Goal: Information Seeking & Learning: Learn about a topic

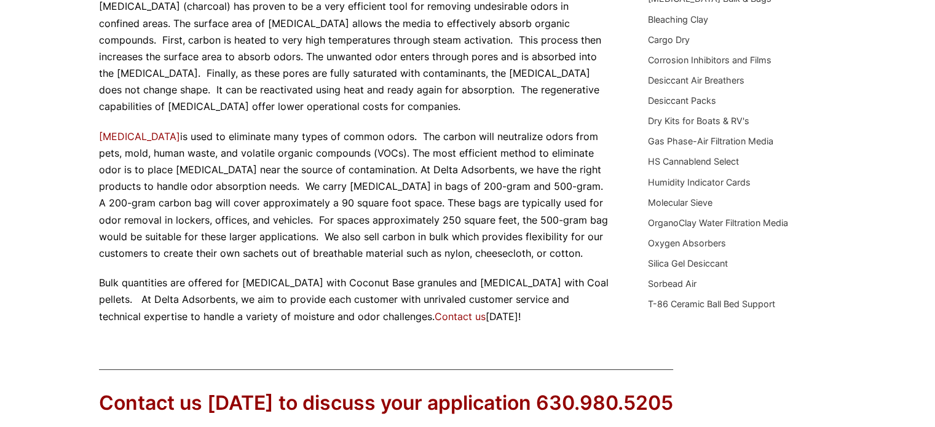
scroll to position [184, 0]
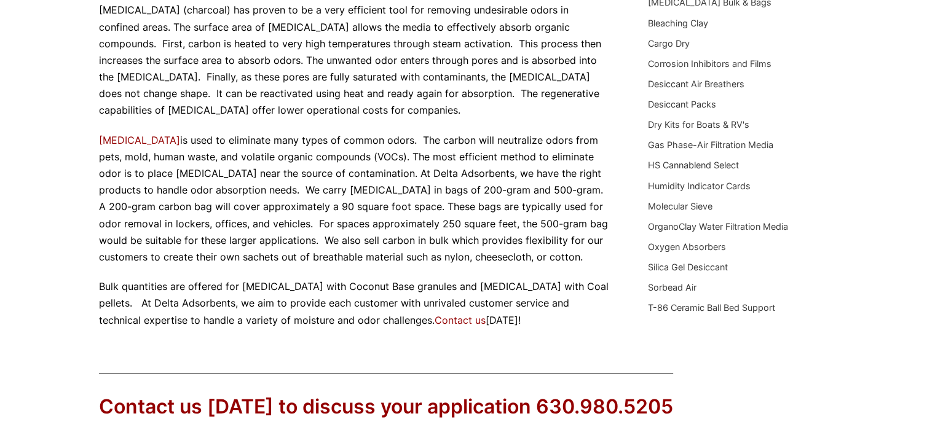
click at [428, 77] on p "[MEDICAL_DATA] (charcoal) has proven to be a very efficient tool for removing u…" at bounding box center [355, 60] width 513 height 117
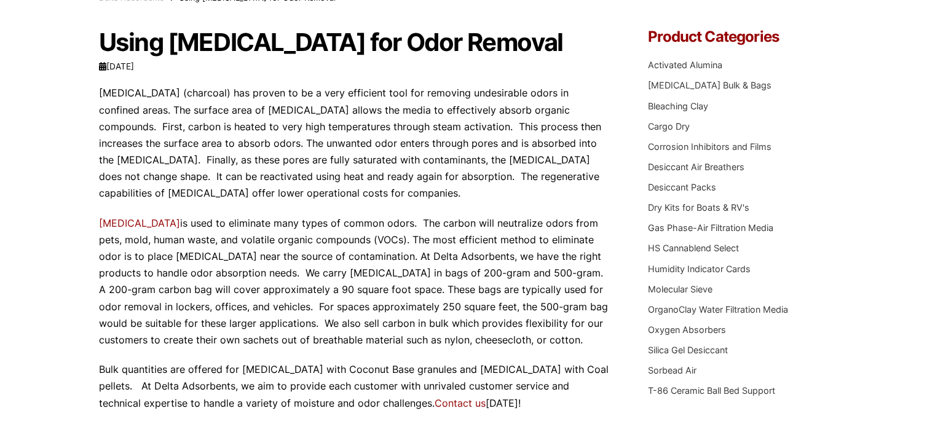
scroll to position [123, 0]
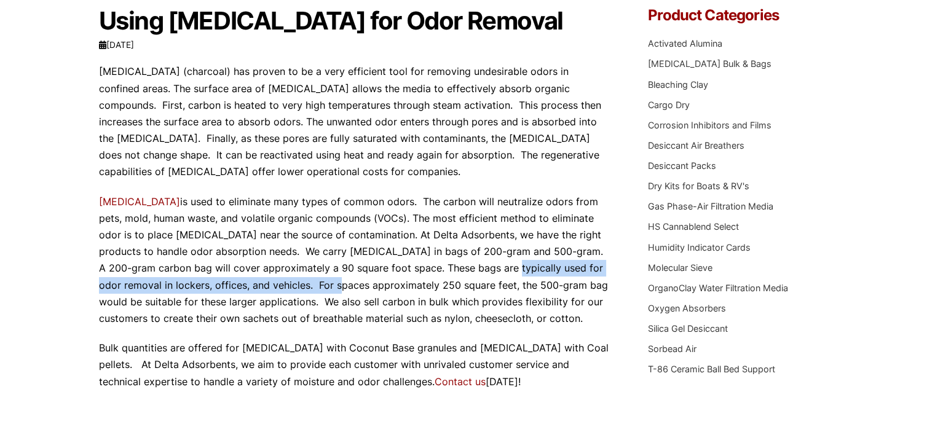
drag, startPoint x: 290, startPoint y: 285, endPoint x: 487, endPoint y: 273, distance: 197.0
click at [486, 273] on p "Activated carbon is used to eliminate many types of common odors. The carbon wi…" at bounding box center [355, 261] width 513 height 134
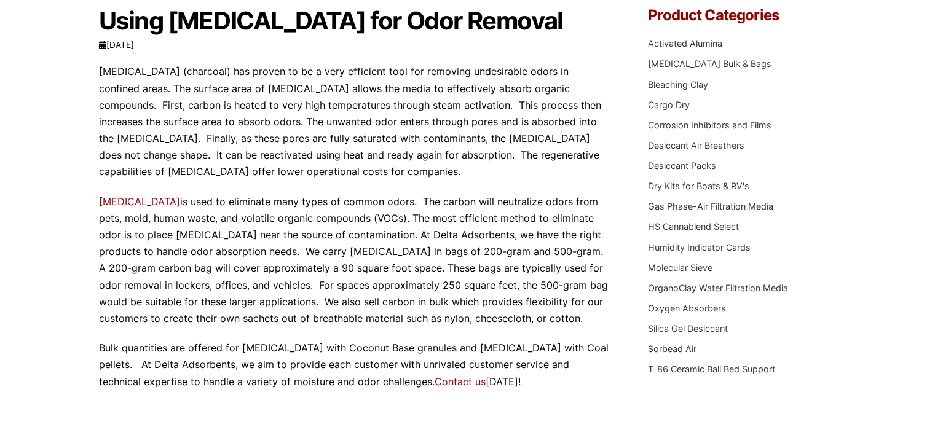
click at [476, 282] on p "Activated carbon is used to eliminate many types of common odors. The carbon wi…" at bounding box center [355, 261] width 513 height 134
drag, startPoint x: 392, startPoint y: 283, endPoint x: 537, endPoint y: 282, distance: 145.1
click at [537, 282] on p "Activated carbon is used to eliminate many types of common odors. The carbon wi…" at bounding box center [355, 261] width 513 height 134
click at [541, 280] on p "Activated carbon is used to eliminate many types of common odors. The carbon wi…" at bounding box center [355, 261] width 513 height 134
drag, startPoint x: 502, startPoint y: 250, endPoint x: 549, endPoint y: 246, distance: 46.9
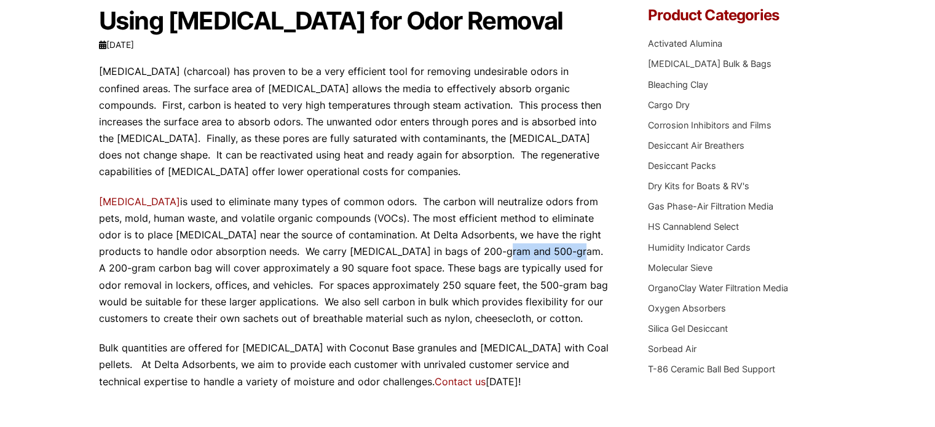
click at [549, 246] on p "Activated carbon is used to eliminate many types of common odors. The carbon wi…" at bounding box center [355, 261] width 513 height 134
click at [443, 250] on p "Activated carbon is used to eliminate many types of common odors. The carbon wi…" at bounding box center [355, 261] width 513 height 134
drag, startPoint x: 344, startPoint y: 253, endPoint x: 460, endPoint y: 250, distance: 116.2
click at [460, 250] on p "Activated carbon is used to eliminate many types of common odors. The carbon wi…" at bounding box center [355, 261] width 513 height 134
drag, startPoint x: 232, startPoint y: 274, endPoint x: 263, endPoint y: 272, distance: 31.4
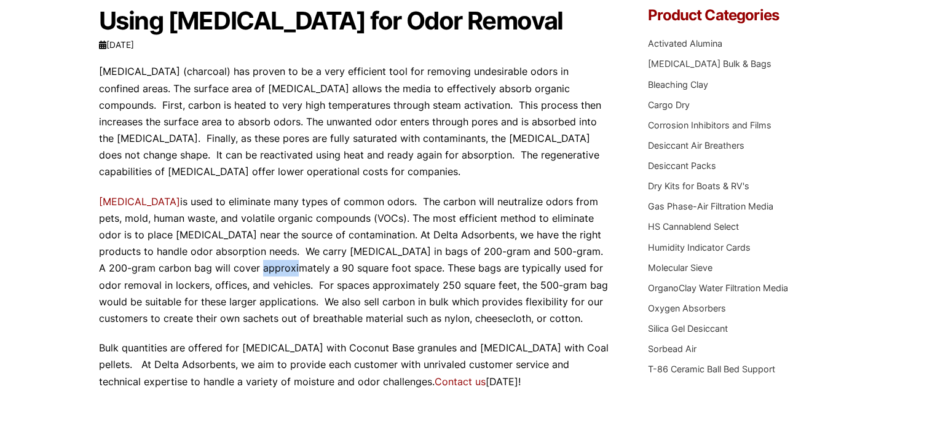
click at [263, 272] on p "Activated carbon is used to eliminate many types of common odors. The carbon wi…" at bounding box center [355, 261] width 513 height 134
click at [320, 269] on p "Activated carbon is used to eliminate many types of common odors. The carbon wi…" at bounding box center [355, 261] width 513 height 134
drag, startPoint x: 353, startPoint y: 269, endPoint x: 418, endPoint y: 262, distance: 64.8
click at [415, 262] on p "Activated carbon is used to eliminate many types of common odors. The carbon wi…" at bounding box center [355, 261] width 513 height 134
drag, startPoint x: 446, startPoint y: 262, endPoint x: 529, endPoint y: 268, distance: 83.8
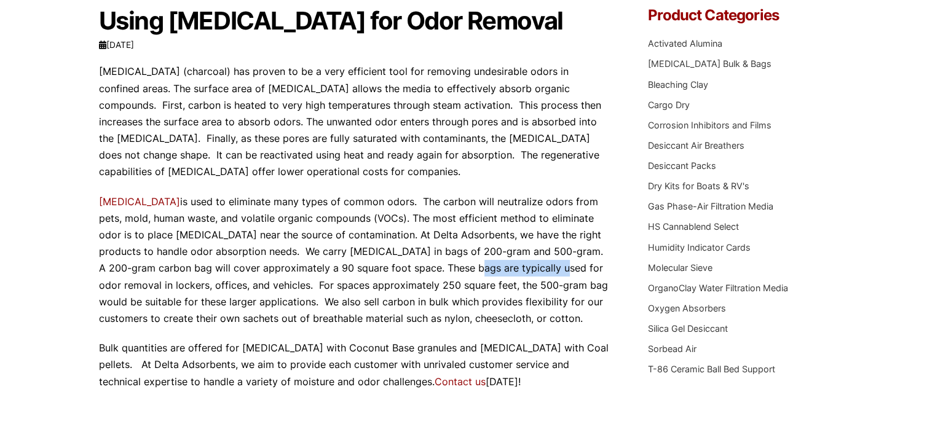
click at [531, 268] on p "Activated carbon is used to eliminate many types of common odors. The carbon wi…" at bounding box center [355, 261] width 513 height 134
click at [322, 286] on p "Activated carbon is used to eliminate many types of common odors. The carbon wi…" at bounding box center [355, 261] width 513 height 134
drag, startPoint x: 314, startPoint y: 283, endPoint x: 363, endPoint y: 277, distance: 49.5
click at [363, 277] on p "Activated carbon is used to eliminate many types of common odors. The carbon wi…" at bounding box center [355, 261] width 513 height 134
click at [247, 281] on p "Activated carbon is used to eliminate many types of common odors. The carbon wi…" at bounding box center [355, 261] width 513 height 134
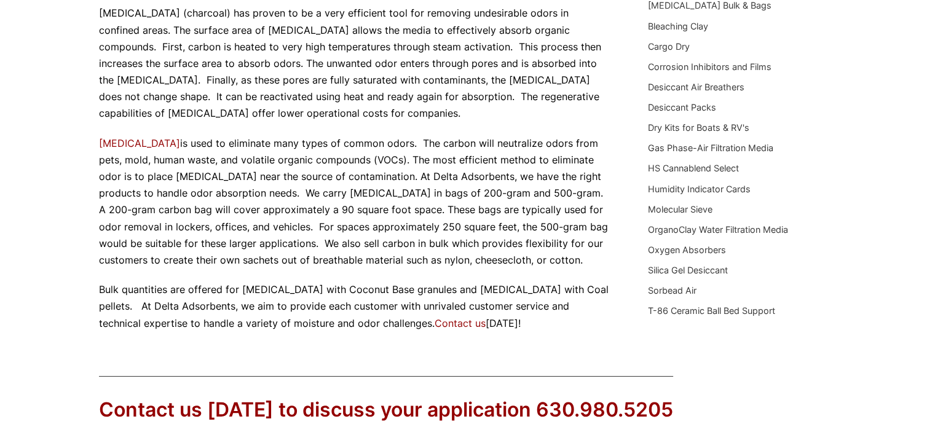
scroll to position [246, 0]
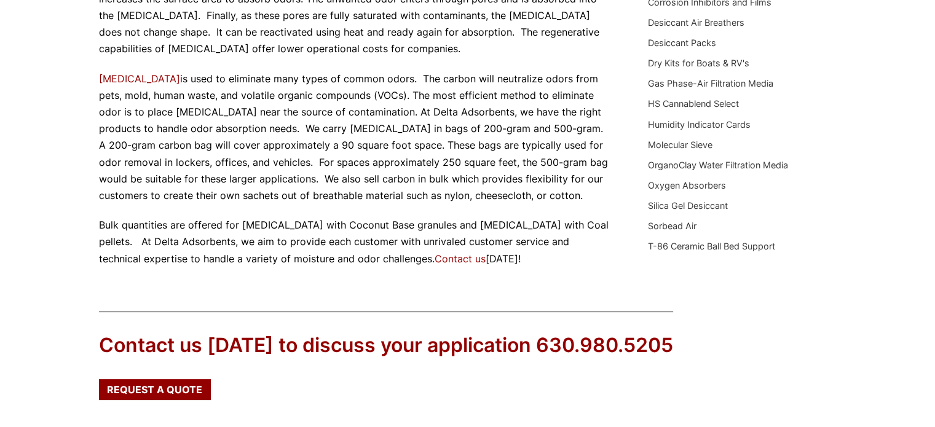
click at [159, 87] on p "Activated carbon is used to eliminate many types of common odors. The carbon wi…" at bounding box center [355, 138] width 513 height 134
click at [161, 81] on link "Activated carbon" at bounding box center [139, 79] width 81 height 12
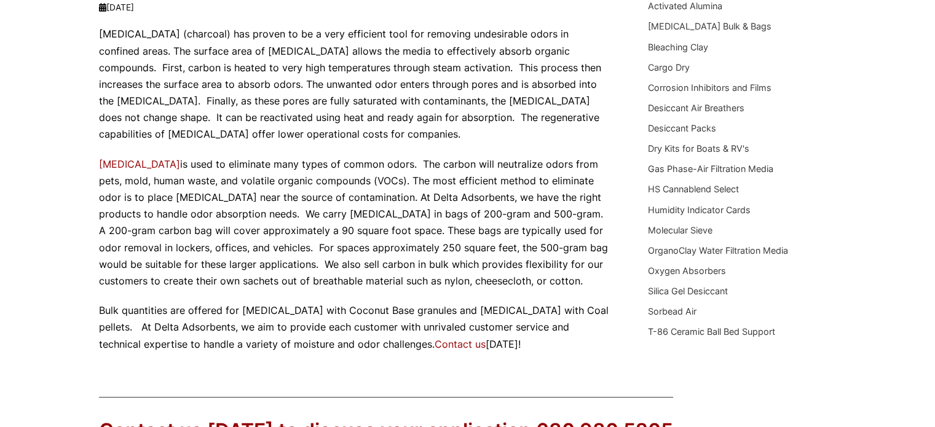
scroll to position [0, 0]
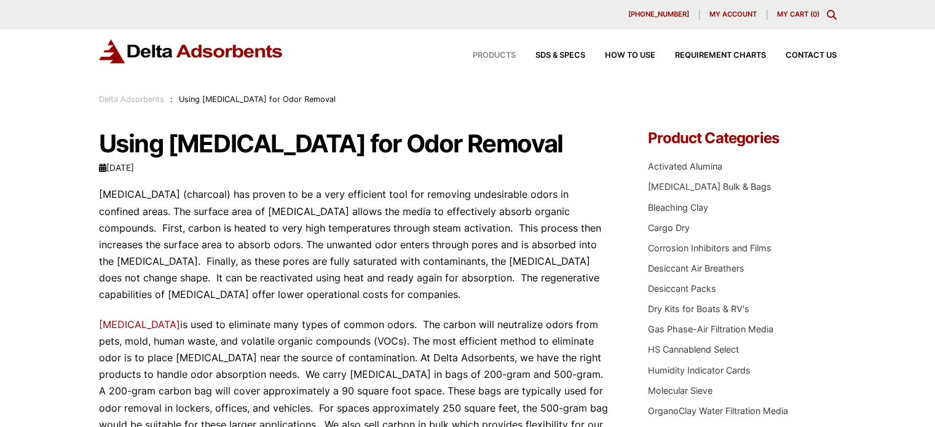
click at [504, 57] on span "Products" at bounding box center [494, 56] width 43 height 8
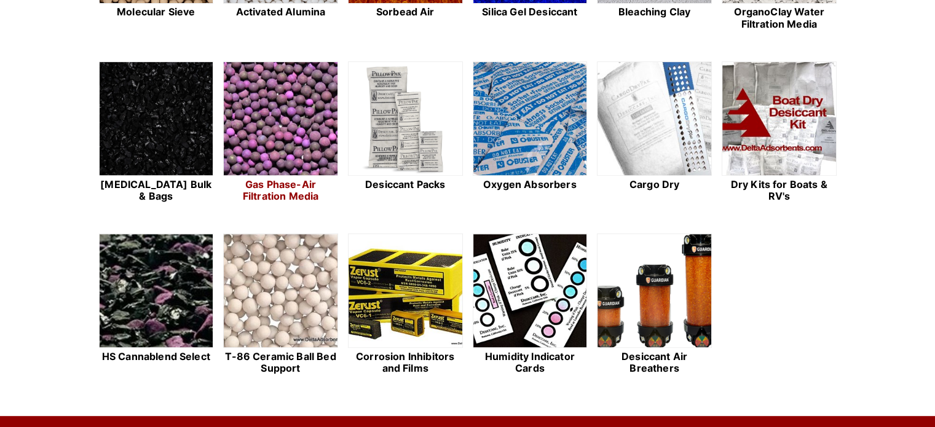
scroll to position [492, 0]
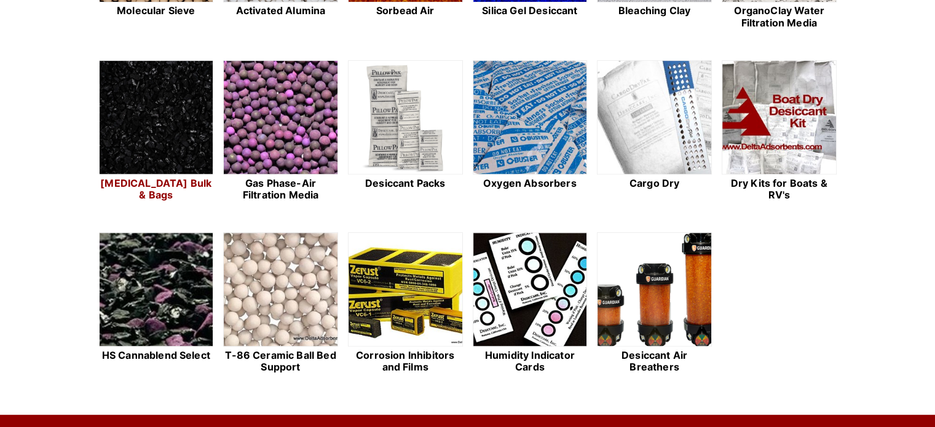
click at [179, 119] on img at bounding box center [157, 118] width 114 height 114
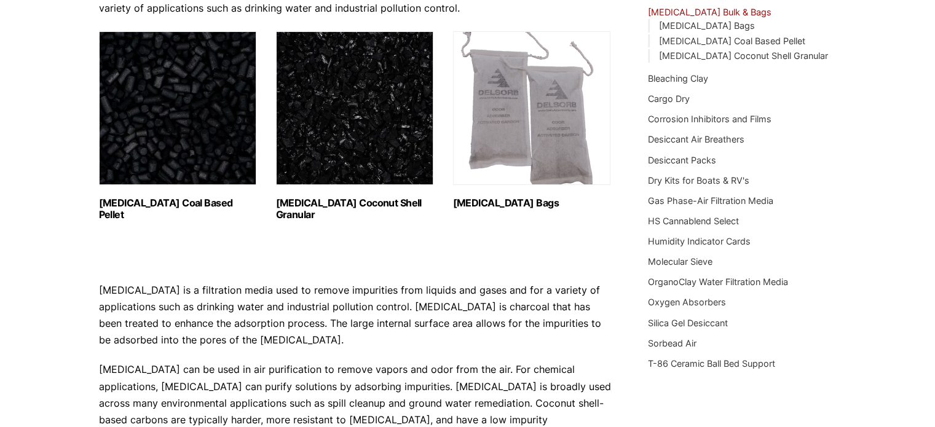
scroll to position [246, 0]
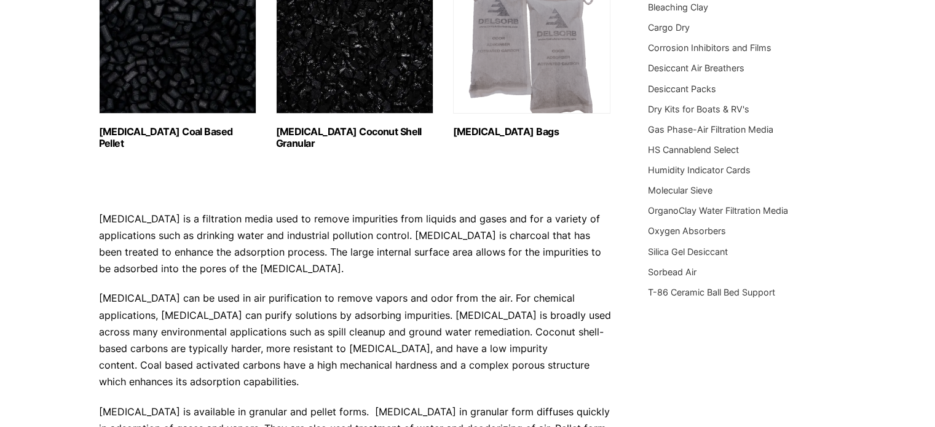
click at [508, 104] on img "Visit product category Activated Carbon Bags" at bounding box center [531, 37] width 157 height 154
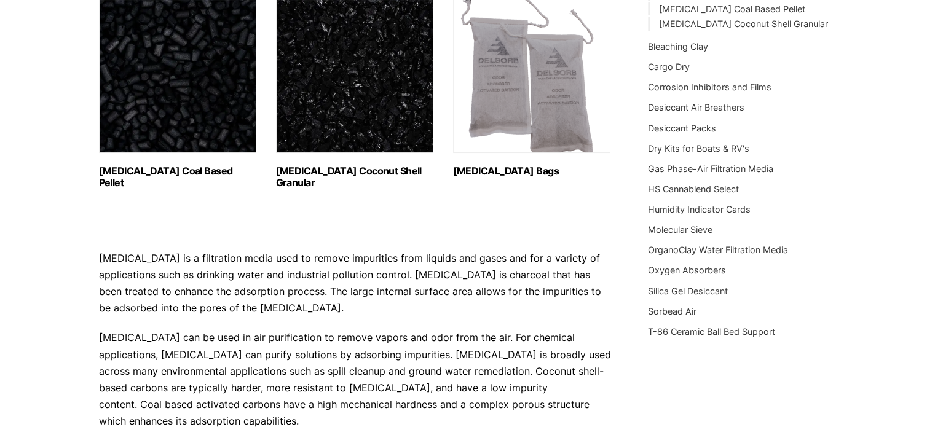
scroll to position [184, 0]
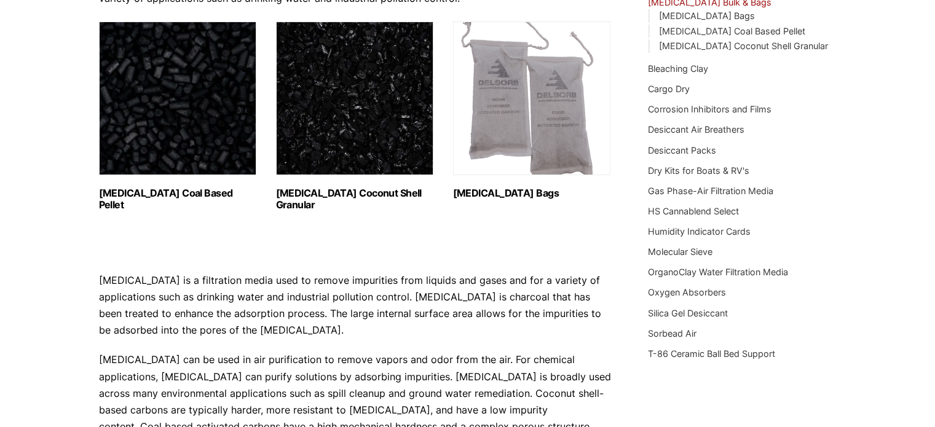
click at [326, 153] on img "Visit product category Activated Carbon Coconut Shell Granular" at bounding box center [354, 99] width 157 height 154
click at [120, 108] on img "Visit product category Activated Carbon Coal Based Pellet" at bounding box center [177, 99] width 157 height 154
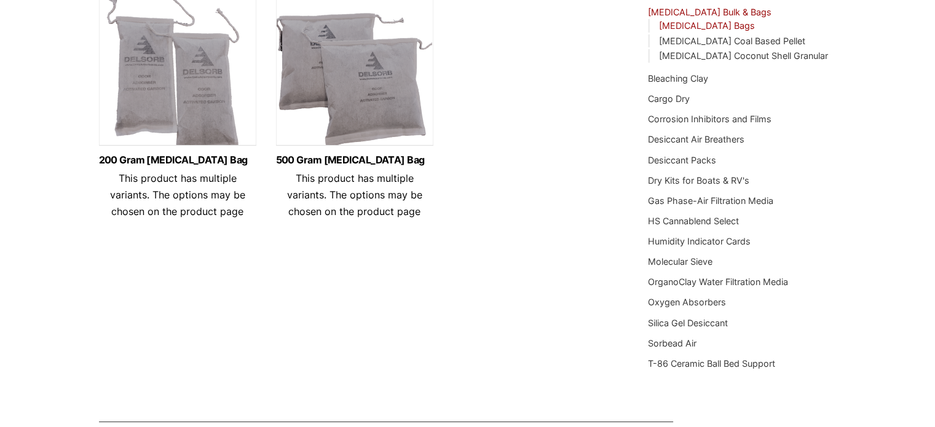
scroll to position [184, 0]
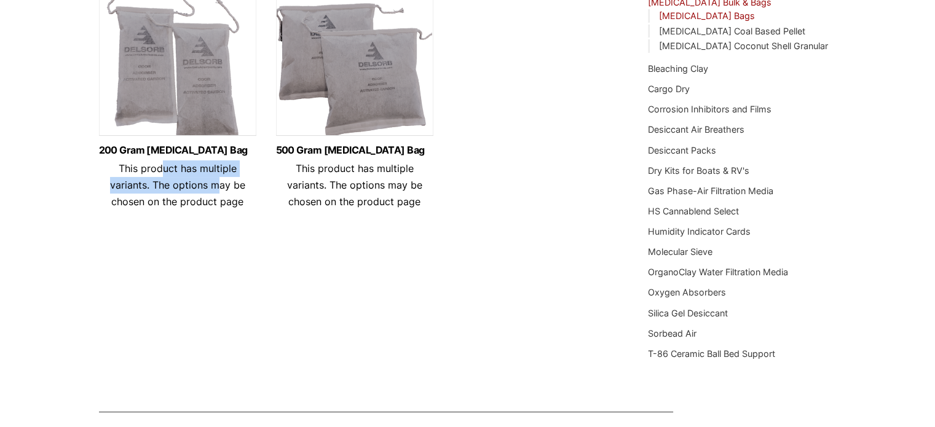
drag, startPoint x: 148, startPoint y: 174, endPoint x: 215, endPoint y: 194, distance: 69.2
click at [204, 192] on header "200 Gram Activated Carbon Bag This product has multiple variants. The options m…" at bounding box center [177, 177] width 157 height 65
click at [218, 195] on span "This product has multiple variants. The options may be chosen on the product pa…" at bounding box center [177, 184] width 135 height 45
click at [218, 197] on span "This product has multiple variants. The options may be chosen on the product pa…" at bounding box center [177, 184] width 135 height 45
click at [219, 197] on span "This product has multiple variants. The options may be chosen on the product pa…" at bounding box center [177, 184] width 135 height 45
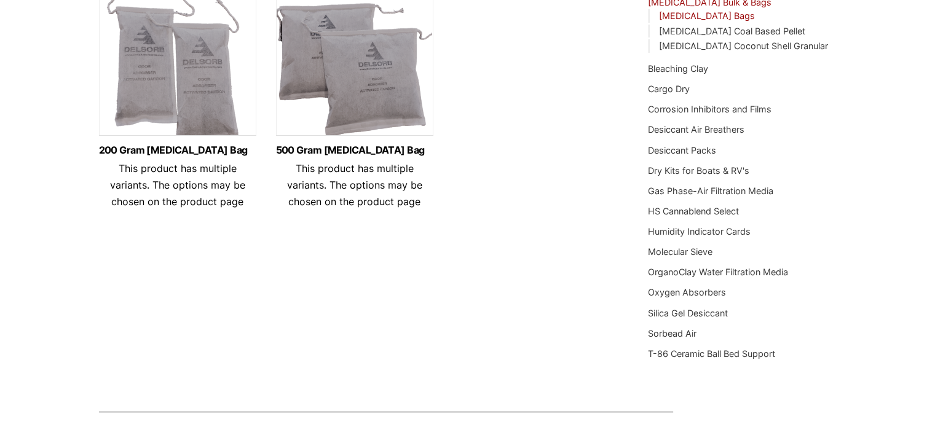
click at [219, 197] on span "This product has multiple variants. The options may be chosen on the product pa…" at bounding box center [177, 184] width 135 height 45
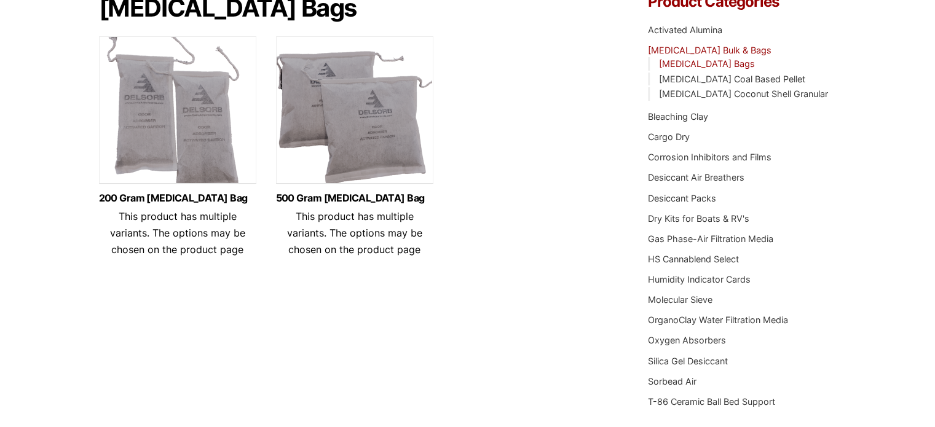
scroll to position [61, 0]
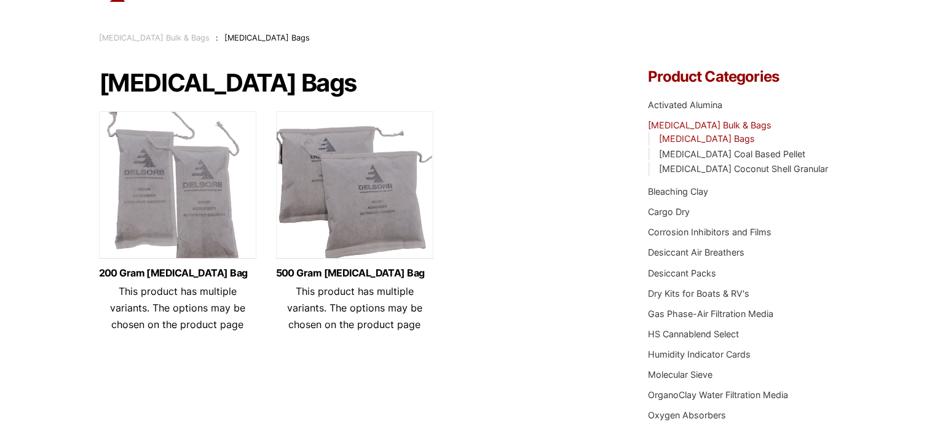
click at [175, 203] on img at bounding box center [177, 188] width 157 height 154
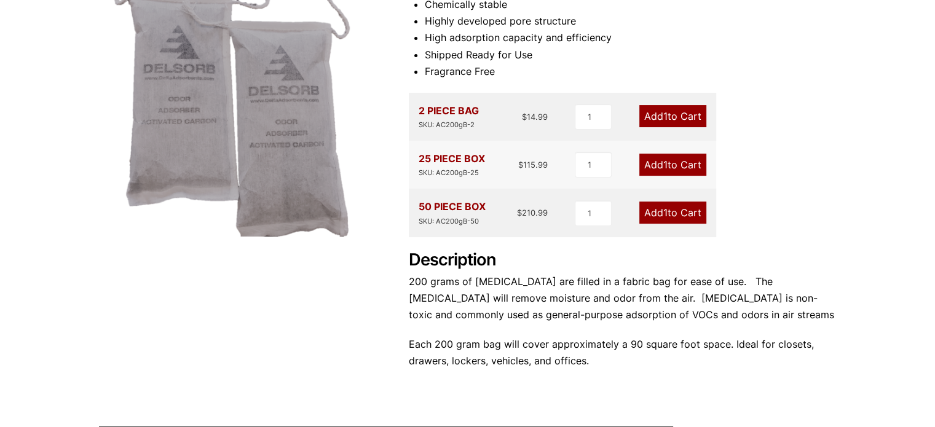
scroll to position [246, 0]
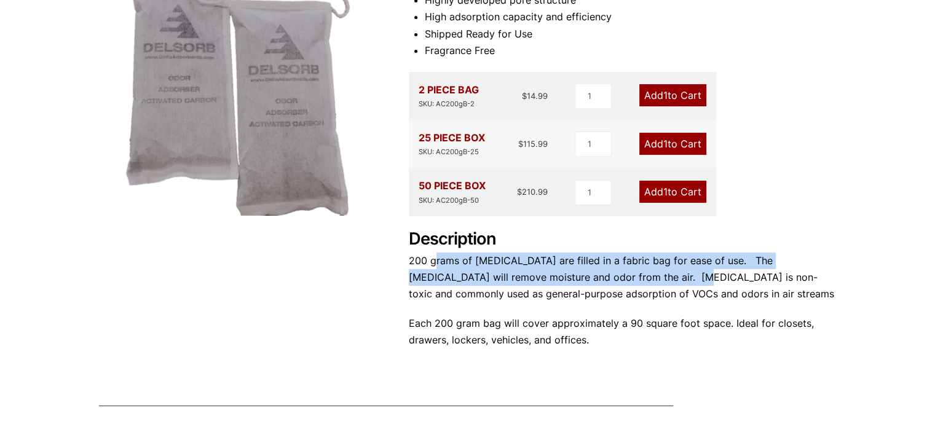
drag, startPoint x: 444, startPoint y: 267, endPoint x: 642, endPoint y: 279, distance: 197.7
click at [642, 279] on p "200 grams of [MEDICAL_DATA] are filled in a fabric bag for ease of use. The [ME…" at bounding box center [623, 278] width 428 height 50
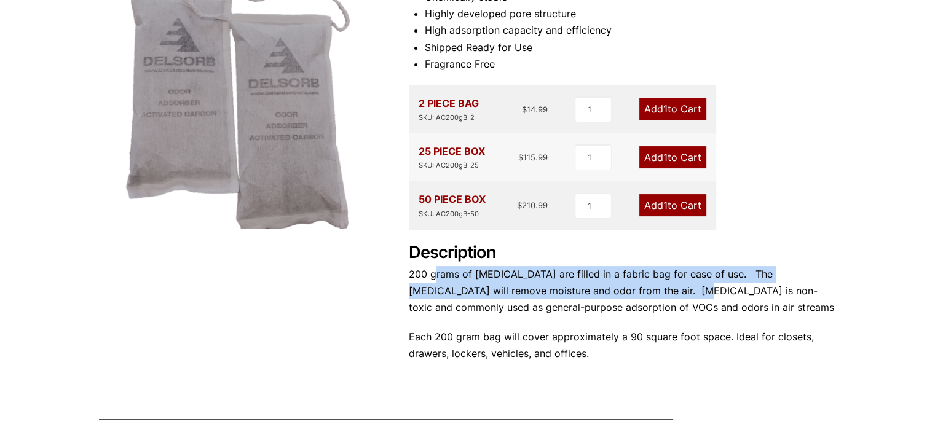
scroll to position [307, 0]
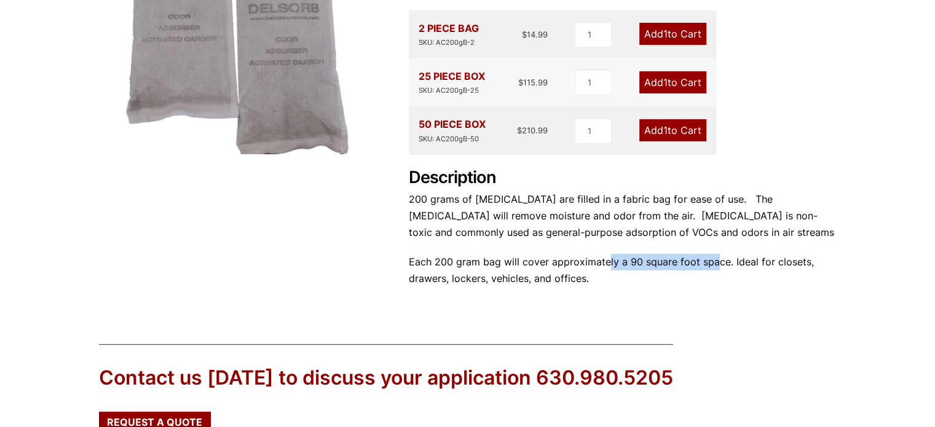
drag, startPoint x: 605, startPoint y: 266, endPoint x: 710, endPoint y: 267, distance: 105.1
click at [710, 267] on p "Each 200 gram bag will cover approximately a 90 square foot space. Ideal for cl…" at bounding box center [623, 270] width 428 height 33
click at [594, 292] on div "Product Features Non-Toxic Chemically stable Highly developed pore structure Hi…" at bounding box center [623, 87] width 428 height 427
drag, startPoint x: 447, startPoint y: 275, endPoint x: 516, endPoint y: 271, distance: 68.9
click at [516, 271] on p "Each 200 gram bag will cover approximately a 90 square foot space. Ideal for cl…" at bounding box center [623, 270] width 428 height 33
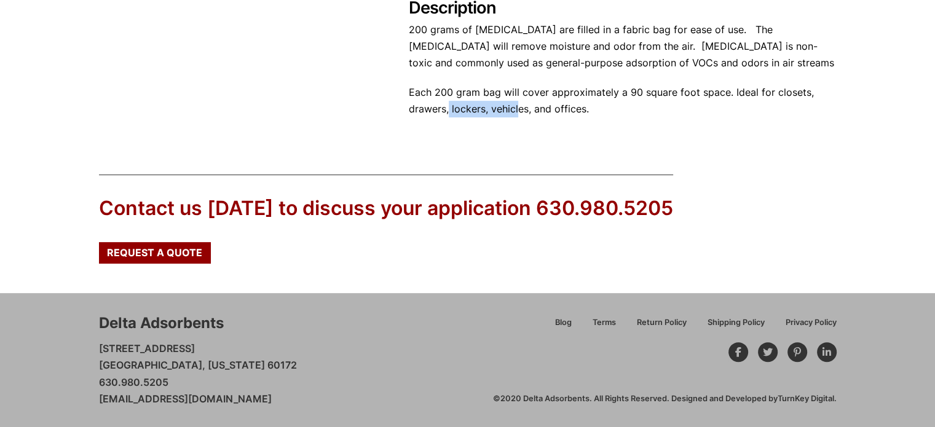
scroll to position [231, 0]
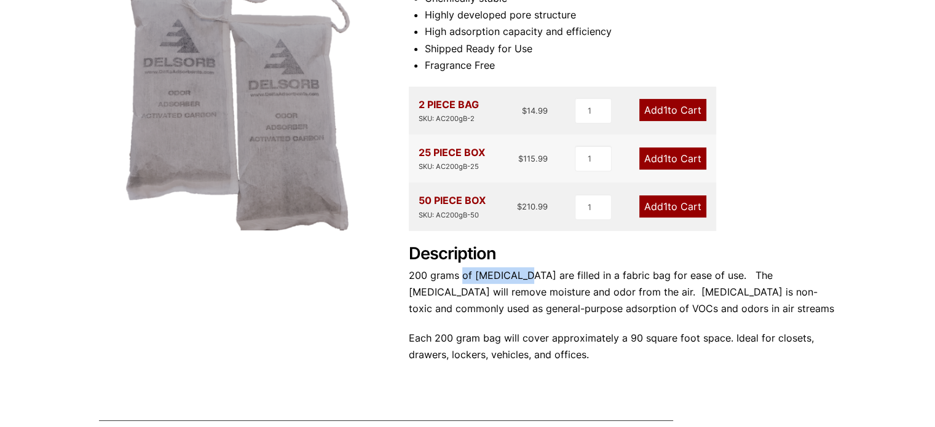
drag, startPoint x: 460, startPoint y: 276, endPoint x: 519, endPoint y: 280, distance: 59.1
click at [519, 280] on p "200 grams of Activated Carbon are filled in a fabric bag for ease of use. The a…" at bounding box center [623, 292] width 428 height 50
click at [444, 270] on p "200 grams of Activated Carbon are filled in a fabric bag for ease of use. The a…" at bounding box center [623, 292] width 428 height 50
drag, startPoint x: 413, startPoint y: 274, endPoint x: 485, endPoint y: 274, distance: 71.9
click at [462, 274] on p "200 grams of Activated Carbon are filled in a fabric bag for ease of use. The a…" at bounding box center [623, 292] width 428 height 50
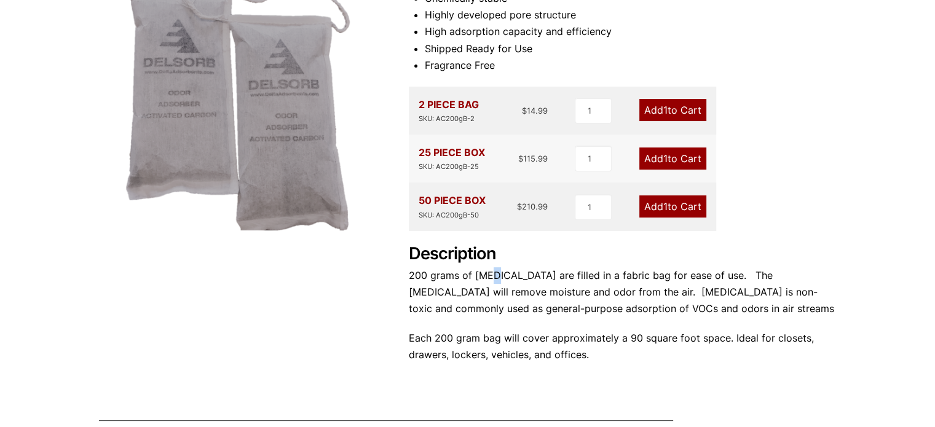
click at [490, 274] on p "200 grams of Activated Carbon are filled in a fabric bag for ease of use. The a…" at bounding box center [623, 292] width 428 height 50
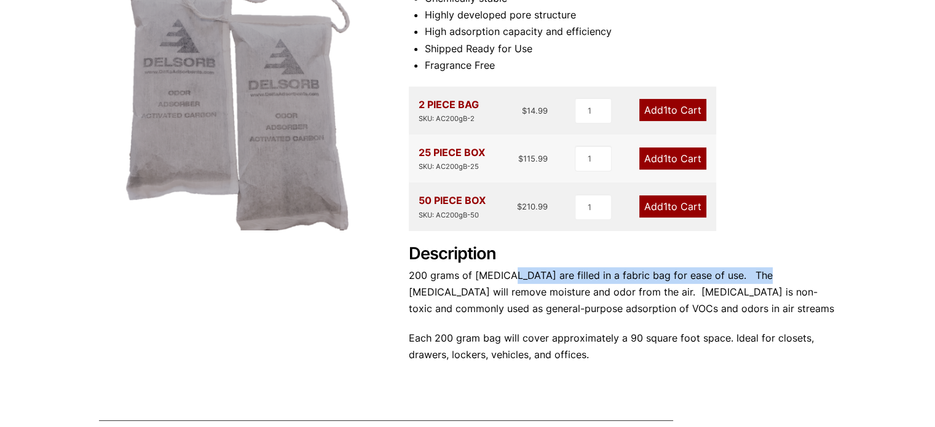
drag, startPoint x: 521, startPoint y: 276, endPoint x: 757, endPoint y: 282, distance: 236.7
click at [757, 282] on p "200 grams of Activated Carbon are filled in a fabric bag for ease of use. The a…" at bounding box center [623, 292] width 428 height 50
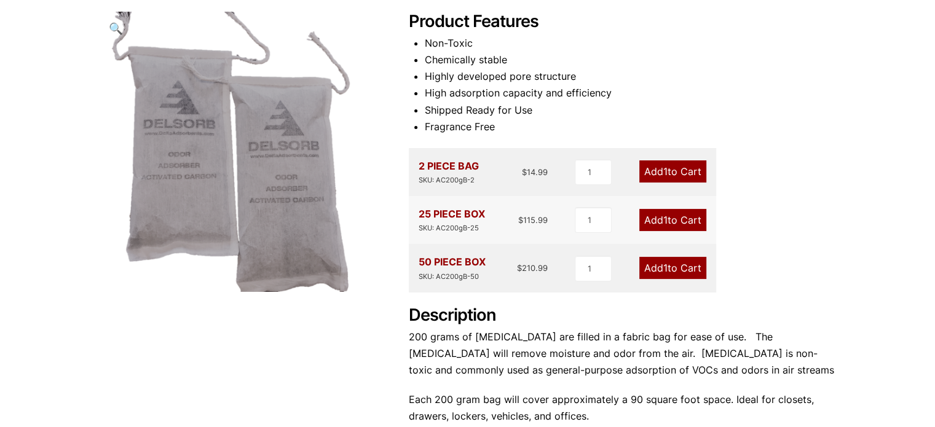
click at [512, 174] on div "2 PIECE BAG SKU: AC200gB-2 $ 14.99" at bounding box center [484, 172] width 130 height 28
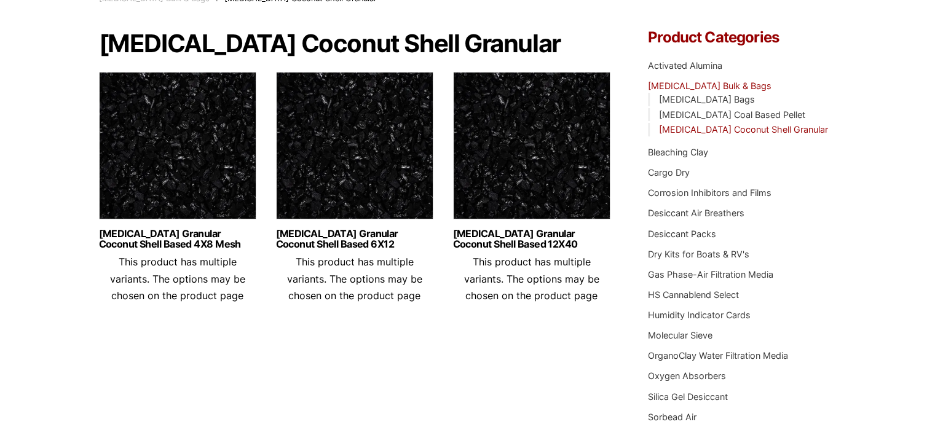
scroll to position [123, 0]
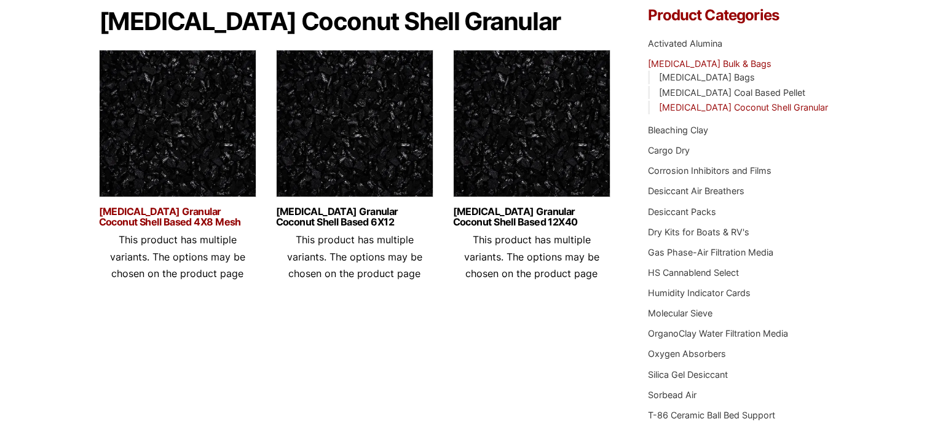
click at [178, 211] on link "[MEDICAL_DATA] Granular Coconut Shell Based 4X8 Mesh" at bounding box center [177, 217] width 157 height 21
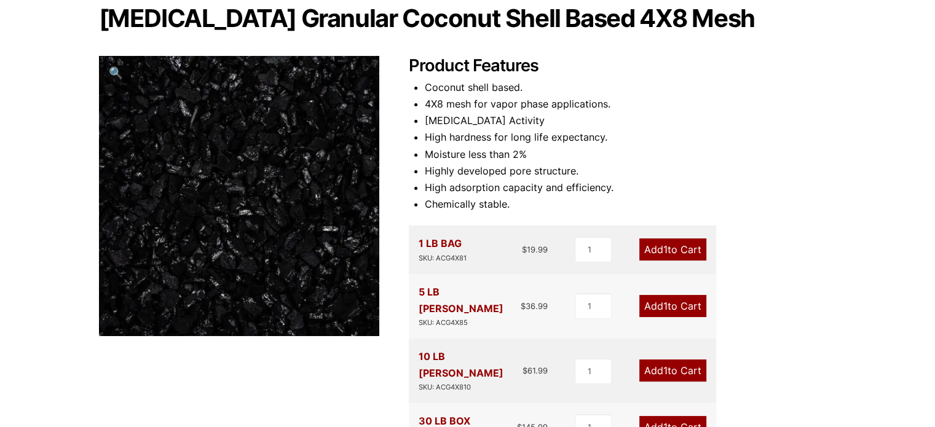
scroll to position [123, 0]
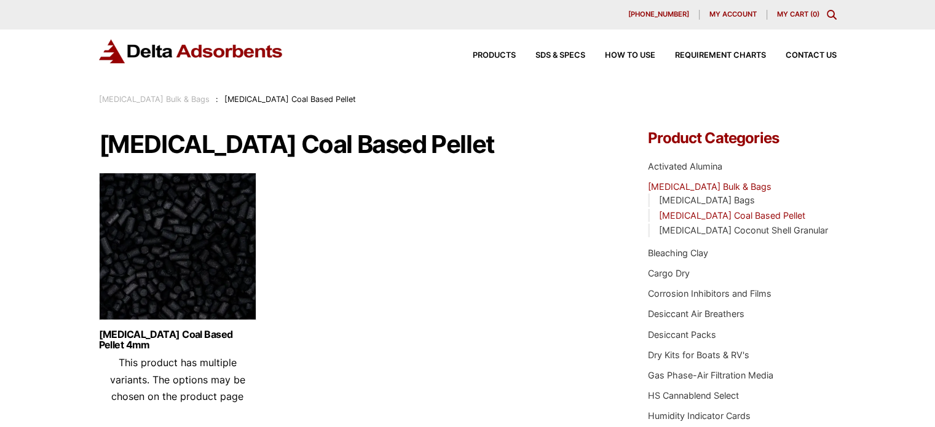
scroll to position [184, 0]
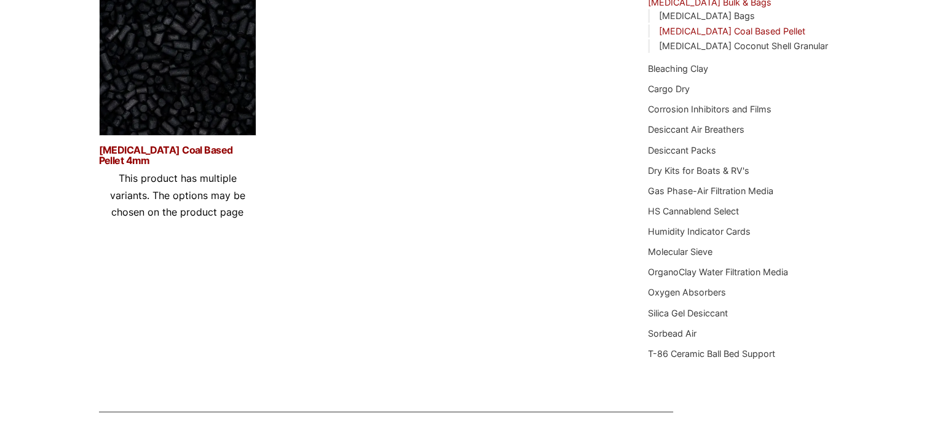
click at [107, 154] on link "Activated Carbon Coal Based Pellet 4mm" at bounding box center [177, 155] width 157 height 21
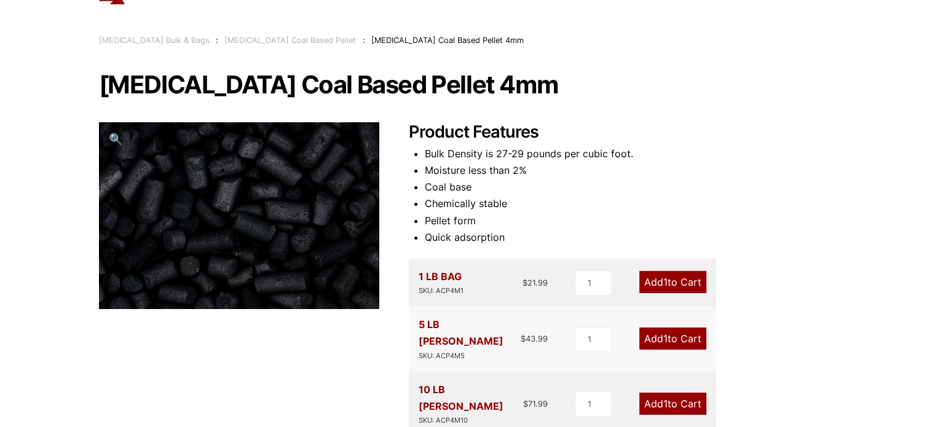
scroll to position [61, 0]
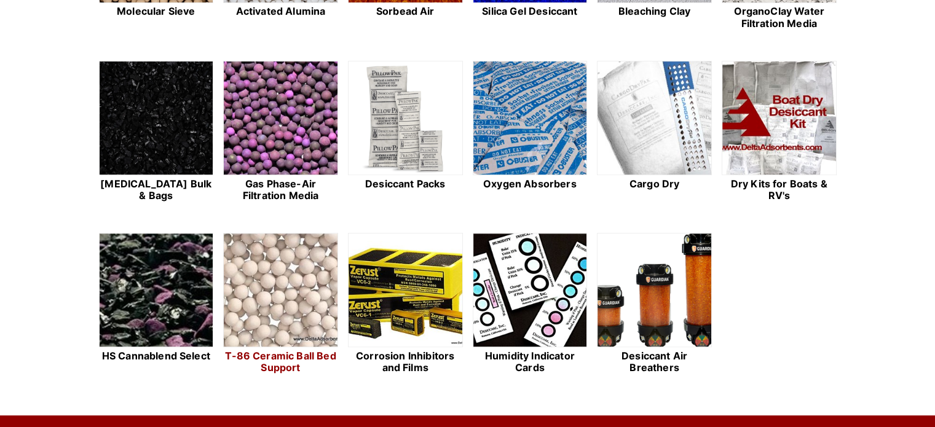
scroll to position [492, 0]
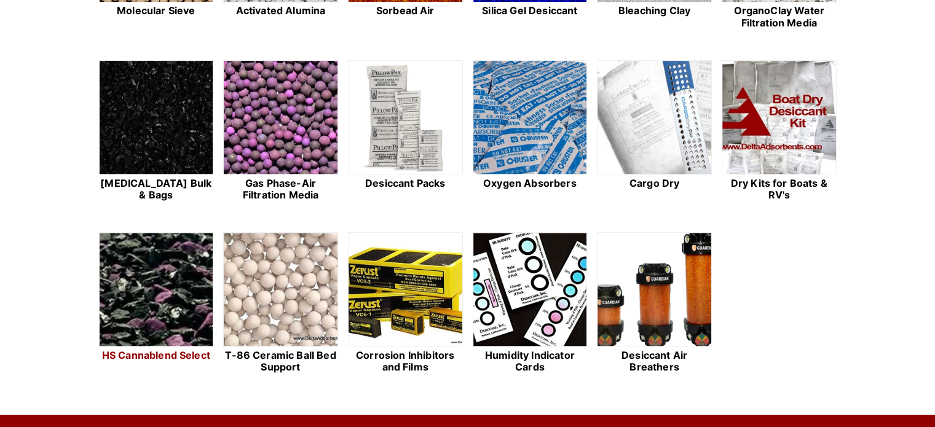
click at [166, 326] on img at bounding box center [157, 290] width 114 height 114
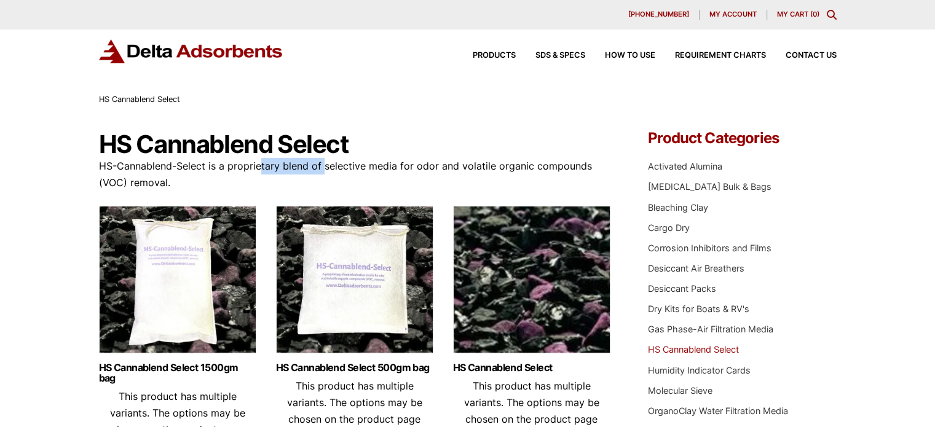
drag, startPoint x: 261, startPoint y: 167, endPoint x: 345, endPoint y: 168, distance: 83.6
click at [325, 168] on p "HS-Cannablend-Select is a proprietary blend of selective media for odor and vol…" at bounding box center [355, 174] width 513 height 33
click at [345, 168] on p "HS-Cannablend-Select is a proprietary blend of selective media for odor and vol…" at bounding box center [355, 174] width 513 height 33
drag, startPoint x: 127, startPoint y: 166, endPoint x: 235, endPoint y: 170, distance: 108.9
click at [223, 168] on p "HS-Cannablend-Select is a proprietary blend of selective media for odor and vol…" at bounding box center [355, 174] width 513 height 33
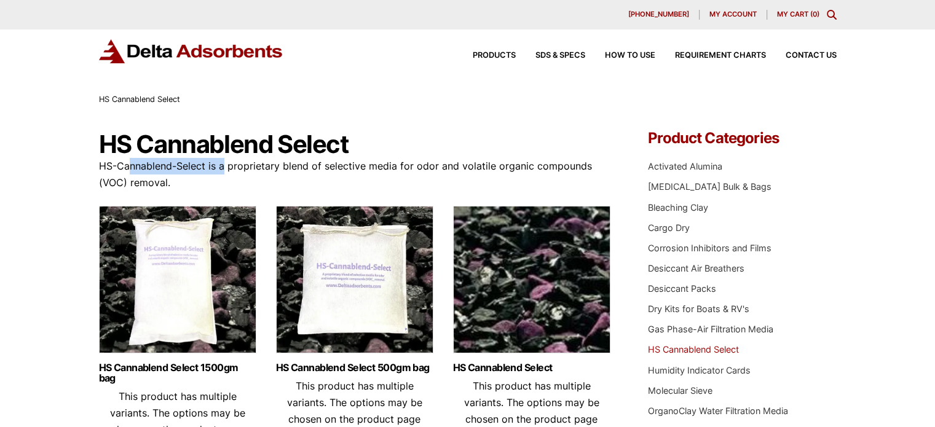
scroll to position [61, 0]
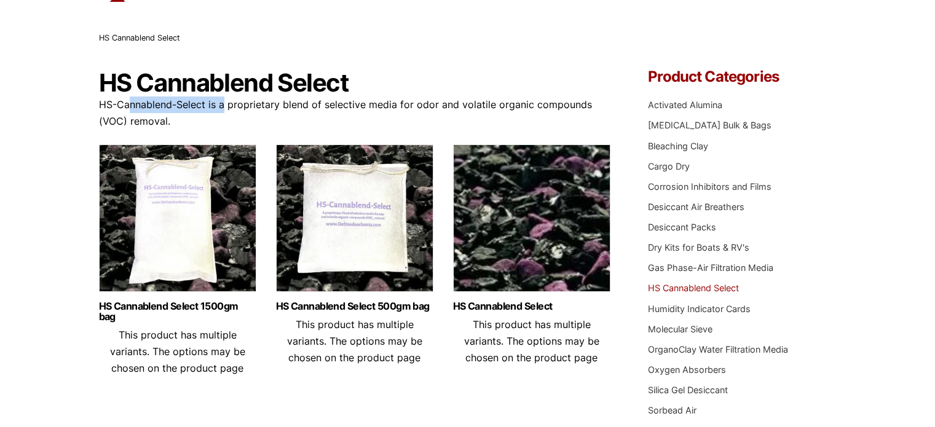
click at [177, 100] on p "HS-Cannablend-Select is a proprietary blend of selective media for odor and vol…" at bounding box center [355, 112] width 513 height 33
click at [206, 308] on link "HS Cannablend Select 1500gm bag" at bounding box center [177, 311] width 157 height 21
click at [512, 251] on img at bounding box center [531, 221] width 157 height 154
click at [356, 308] on link "HS Cannablend Select 500gm bag" at bounding box center [354, 306] width 157 height 10
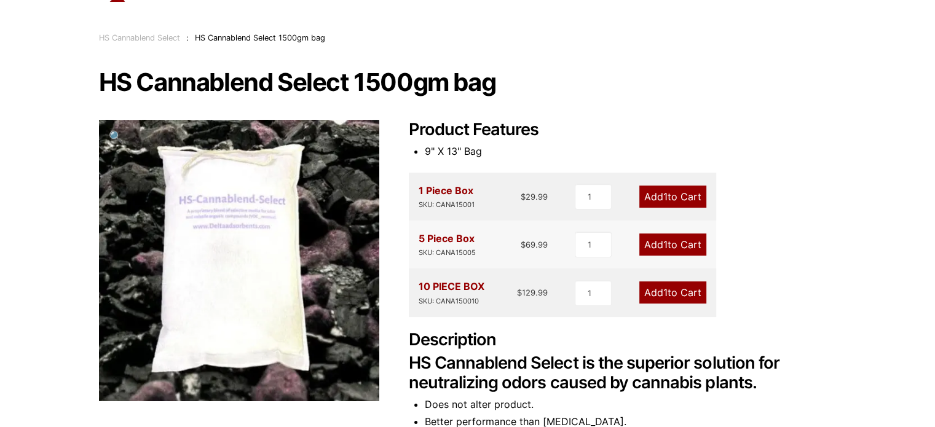
scroll to position [123, 0]
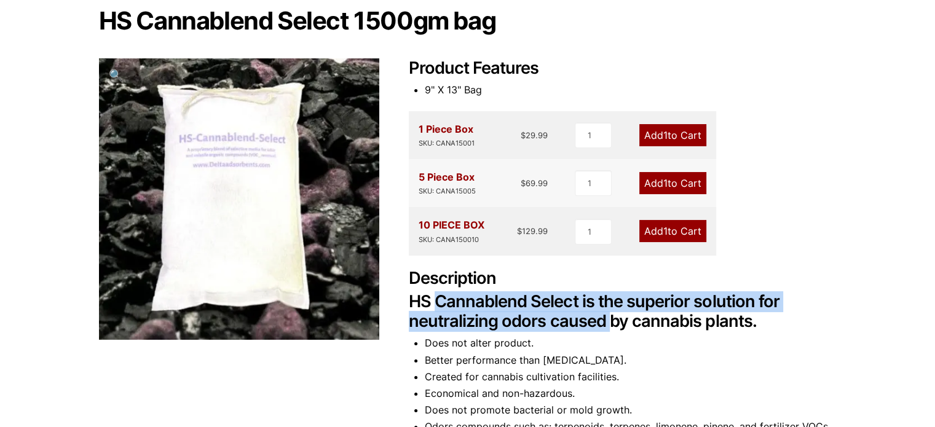
drag, startPoint x: 433, startPoint y: 310, endPoint x: 612, endPoint y: 328, distance: 180.4
click at [611, 328] on h2 "HS Cannablend Select is the superior solution for neutralizing odors caused by …" at bounding box center [623, 312] width 428 height 40
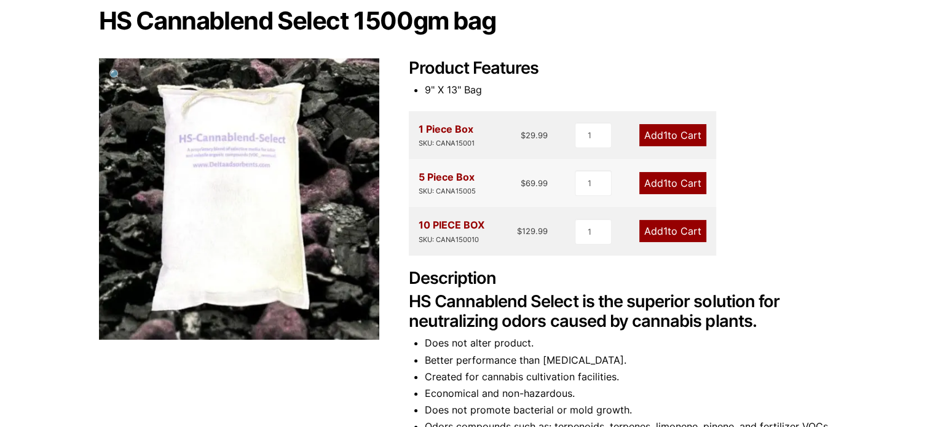
click at [613, 328] on h2 "HS Cannablend Select is the superior solution for neutralizing odors caused by …" at bounding box center [623, 312] width 428 height 40
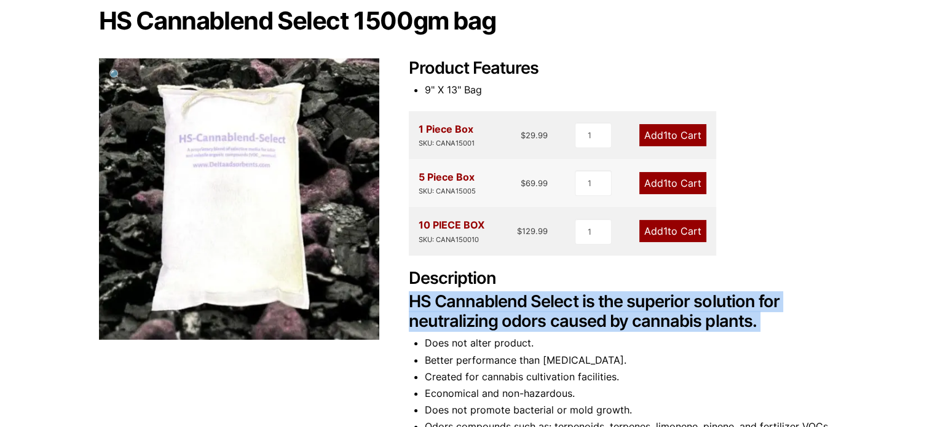
click at [613, 328] on h2 "HS Cannablend Select is the superior solution for neutralizing odors caused by …" at bounding box center [623, 312] width 428 height 40
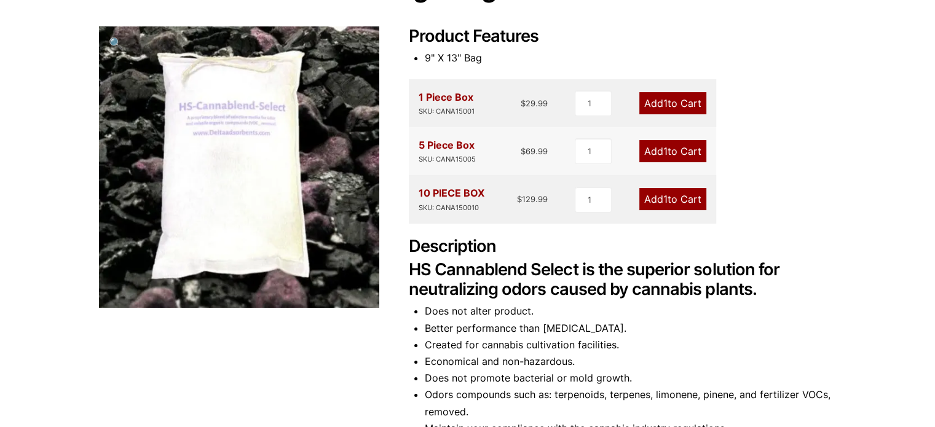
scroll to position [184, 0]
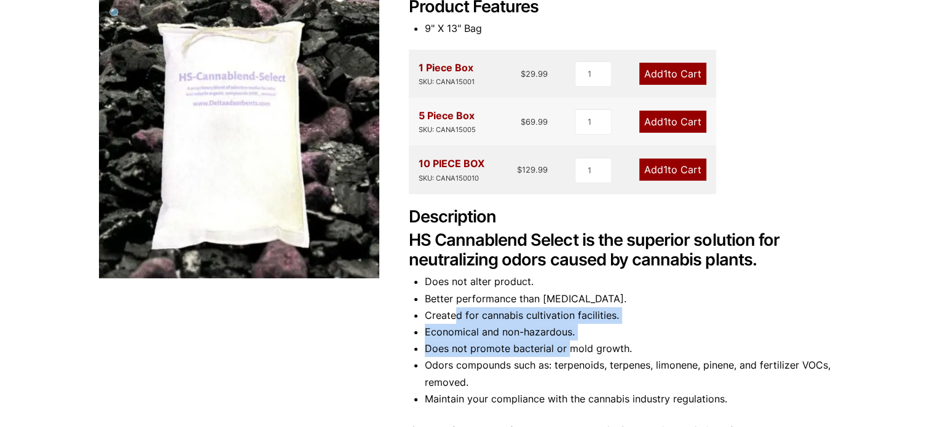
drag, startPoint x: 459, startPoint y: 317, endPoint x: 567, endPoint y: 342, distance: 111.7
click at [567, 342] on ul "Does not alter product. Better performance than activated carbon. Created for c…" at bounding box center [631, 341] width 412 height 134
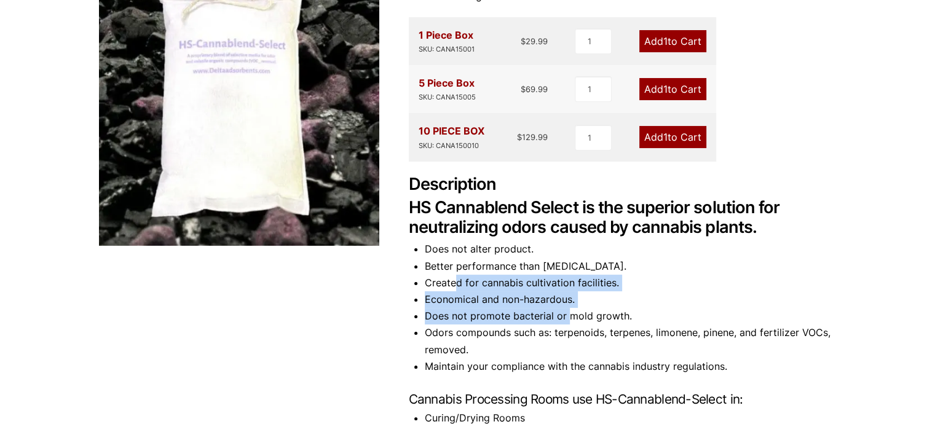
scroll to position [246, 0]
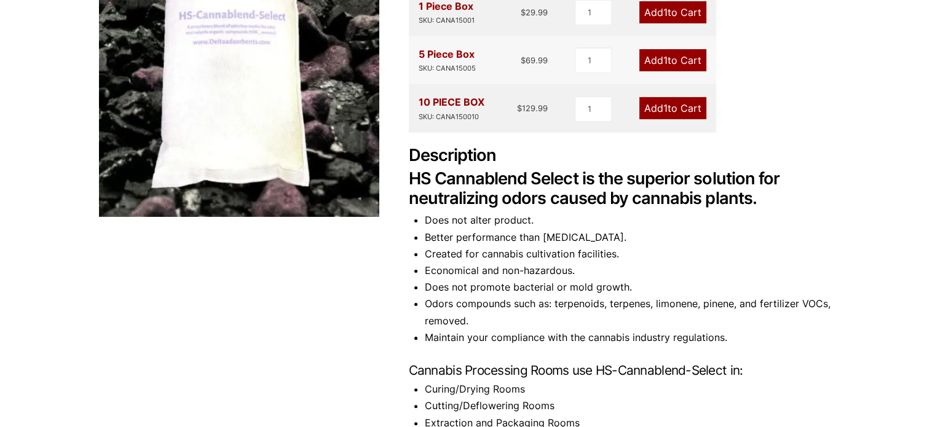
click at [567, 341] on li "Maintain your compliance with the cannabis industry regulations." at bounding box center [631, 337] width 412 height 17
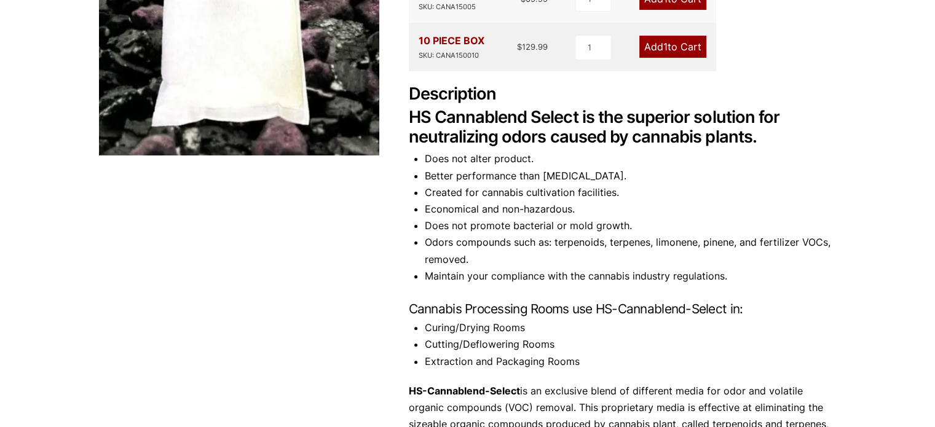
click at [501, 366] on li "Extraction and Packaging Rooms" at bounding box center [631, 361] width 412 height 17
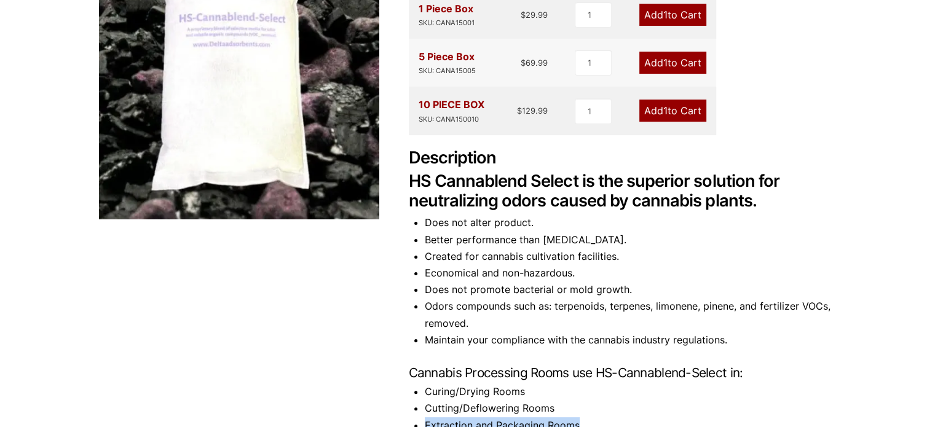
scroll to position [246, 0]
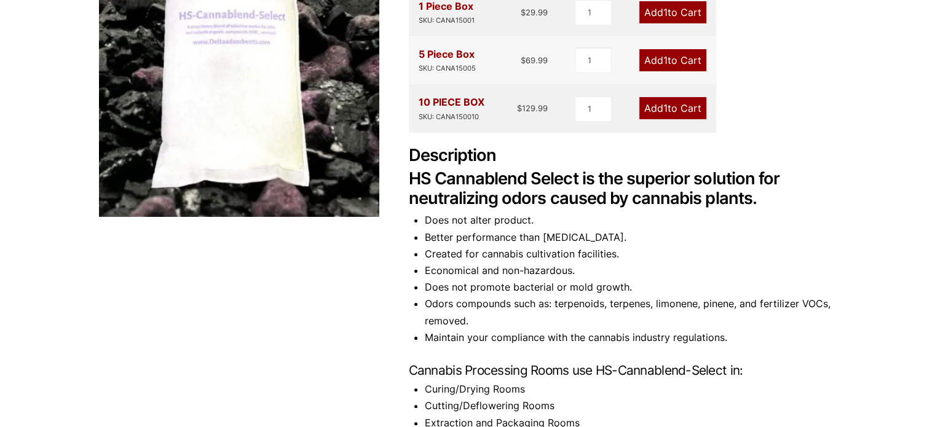
click at [462, 286] on li "Does not promote bacterial or mold growth." at bounding box center [631, 287] width 412 height 17
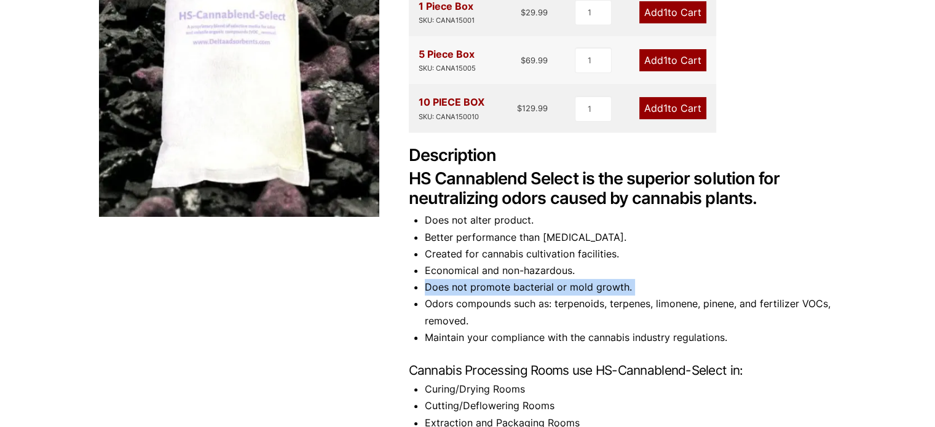
click at [462, 286] on li "Does not promote bacterial or mold growth." at bounding box center [631, 287] width 412 height 17
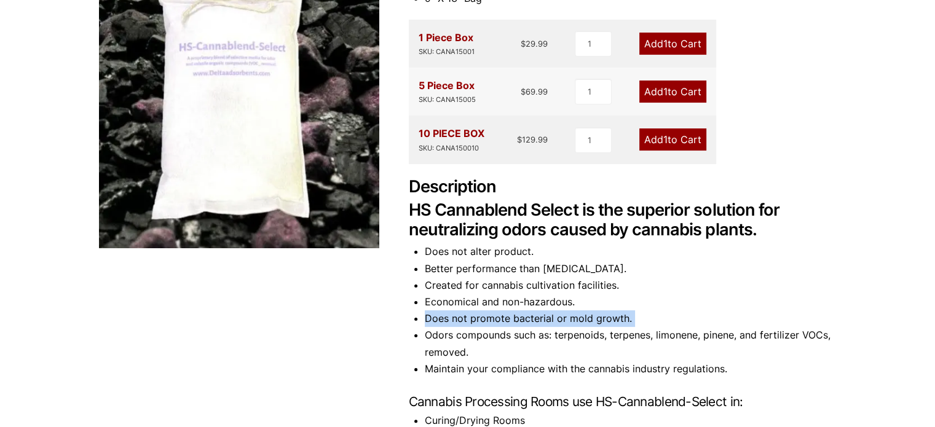
scroll to position [123, 0]
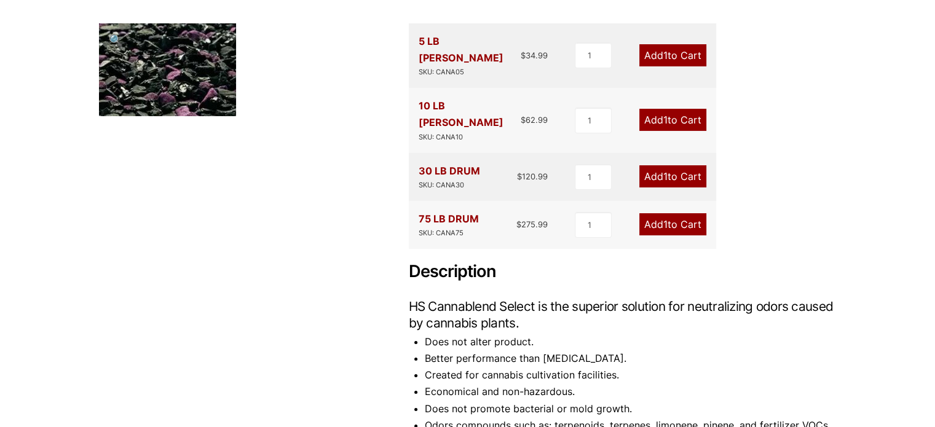
scroll to position [184, 0]
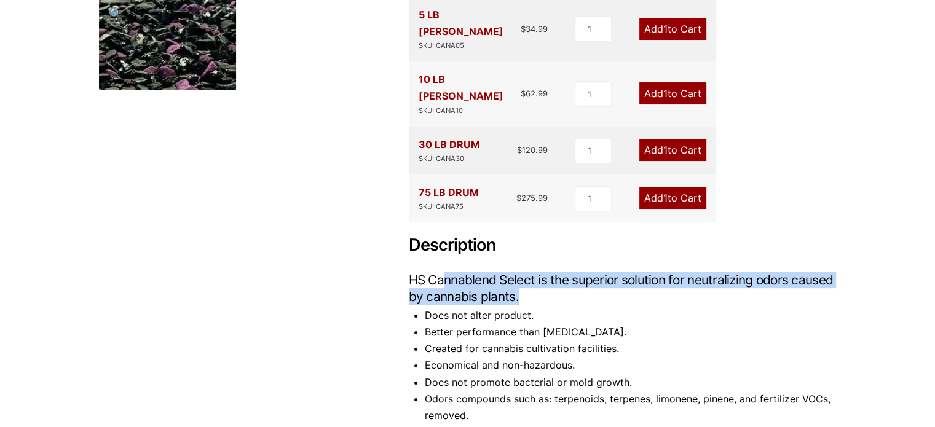
drag, startPoint x: 441, startPoint y: 250, endPoint x: 572, endPoint y: 267, distance: 132.7
click at [565, 272] on h3 "HS Cannablend Select is the superior solution for neutralizing odors caused by …" at bounding box center [623, 288] width 428 height 33
click at [597, 272] on h3 "HS Cannablend Select is the superior solution for neutralizing odors caused by …" at bounding box center [623, 288] width 428 height 33
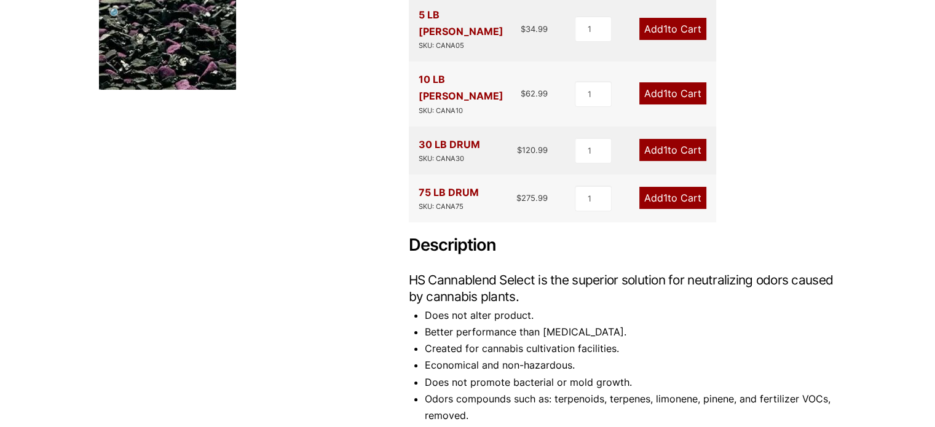
click at [595, 272] on h3 "HS Cannablend Select is the superior solution for neutralizing odors caused by …" at bounding box center [623, 288] width 428 height 33
drag, startPoint x: 428, startPoint y: 285, endPoint x: 530, endPoint y: 286, distance: 102.7
click at [530, 307] on li "Does not alter product." at bounding box center [631, 315] width 412 height 17
click at [536, 307] on li "Does not alter product." at bounding box center [631, 315] width 412 height 17
drag, startPoint x: 450, startPoint y: 249, endPoint x: 646, endPoint y: 240, distance: 196.3
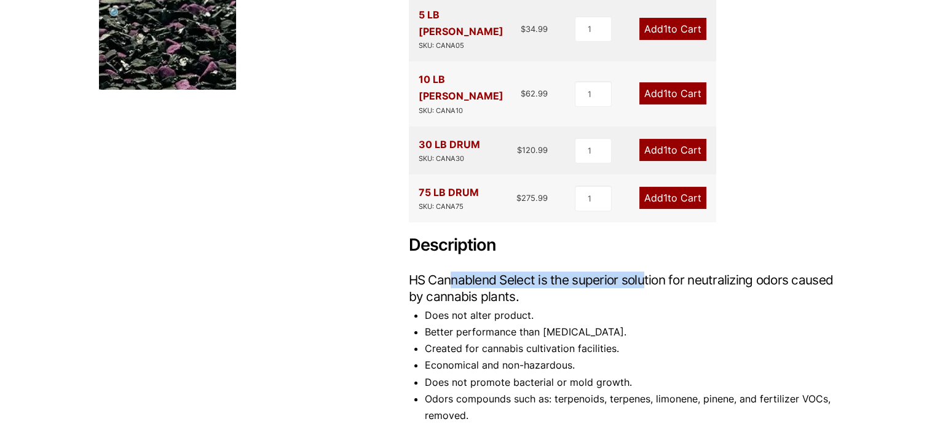
click at [645, 272] on h3 "HS Cannablend Select is the superior solution for neutralizing odors caused by …" at bounding box center [623, 288] width 428 height 33
click at [647, 272] on h3 "HS Cannablend Select is the superior solution for neutralizing odors caused by …" at bounding box center [623, 288] width 428 height 33
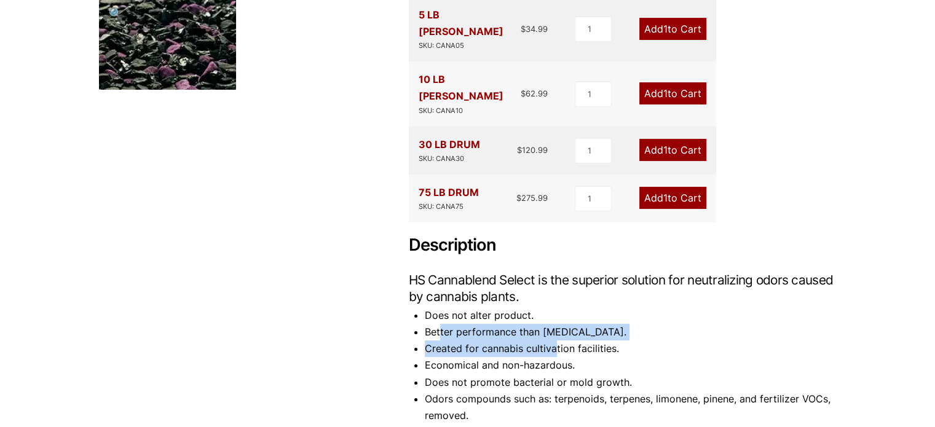
drag, startPoint x: 439, startPoint y: 299, endPoint x: 558, endPoint y: 310, distance: 119.1
click at [554, 310] on ul "Does not alter product. Better performance than [MEDICAL_DATA]. Created for can…" at bounding box center [631, 374] width 412 height 134
click at [551, 341] on li "Created for cannabis cultivation facilities." at bounding box center [631, 349] width 412 height 17
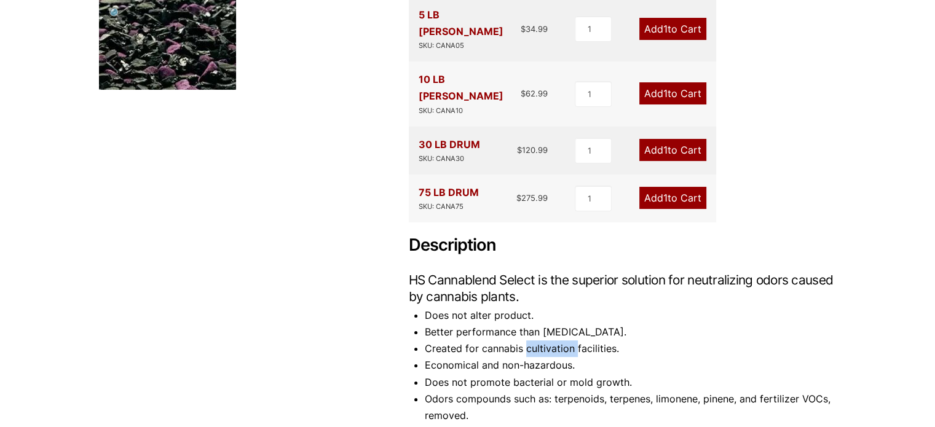
click at [551, 341] on li "Created for cannabis cultivation facilities." at bounding box center [631, 349] width 412 height 17
click at [510, 357] on li "Economical and non-hazardous." at bounding box center [631, 365] width 412 height 17
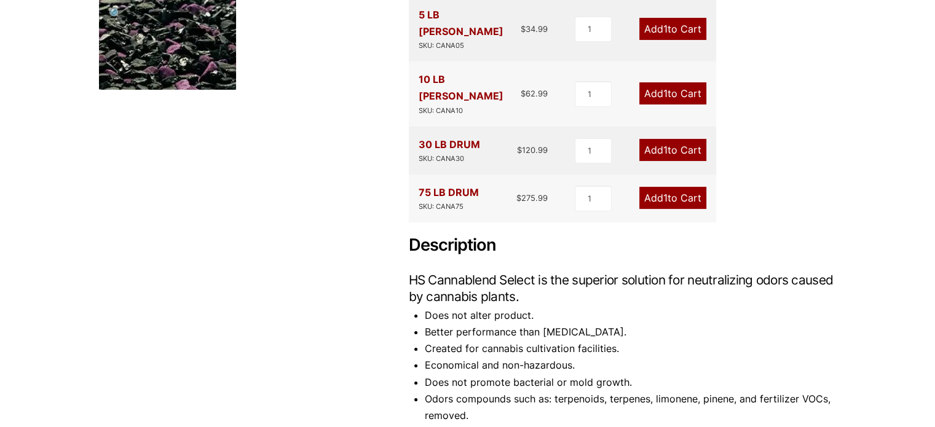
click at [514, 374] on li "Does not promote bacterial or mold growth." at bounding box center [631, 382] width 412 height 17
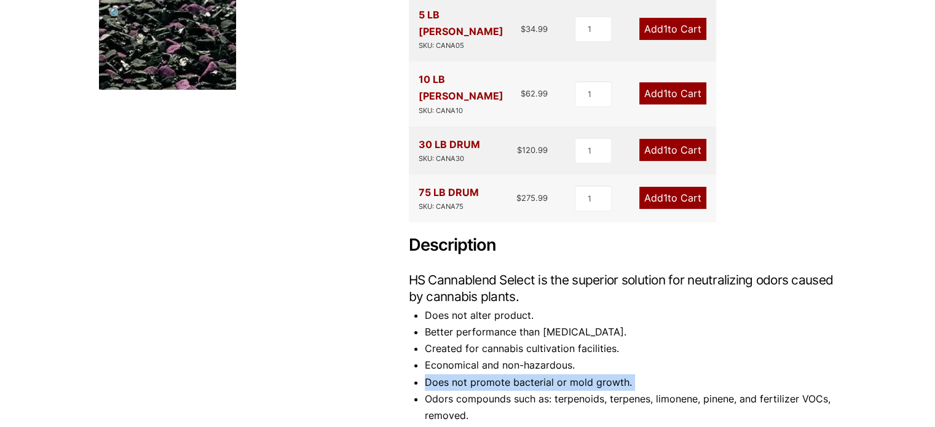
click at [514, 374] on li "Does not promote bacterial or mold growth." at bounding box center [631, 382] width 412 height 17
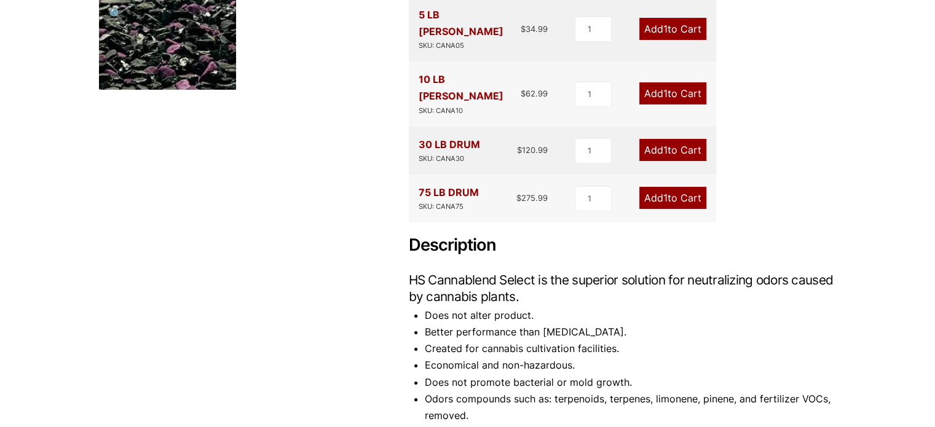
click at [514, 391] on li "Odors compounds such as: terpenoids, terpenes, limonene, pinene, and fertilizer…" at bounding box center [631, 407] width 412 height 33
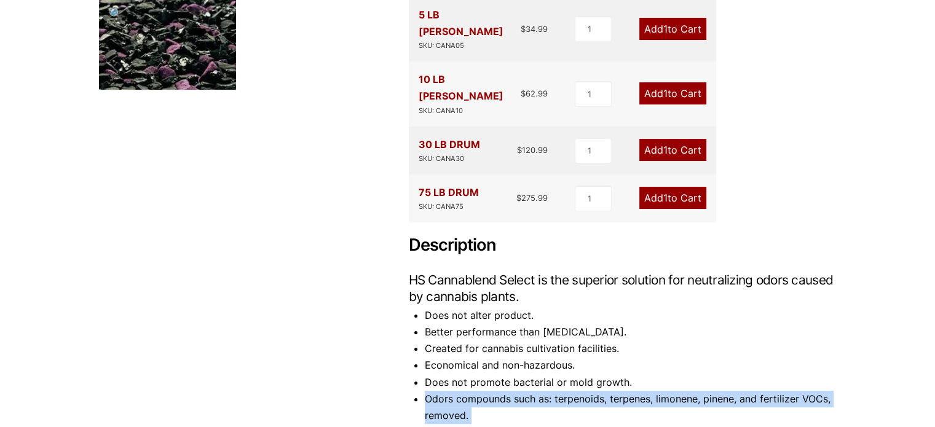
click at [514, 391] on li "Odors compounds such as: terpenoids, terpenes, limonene, pinene, and fertilizer…" at bounding box center [631, 407] width 412 height 33
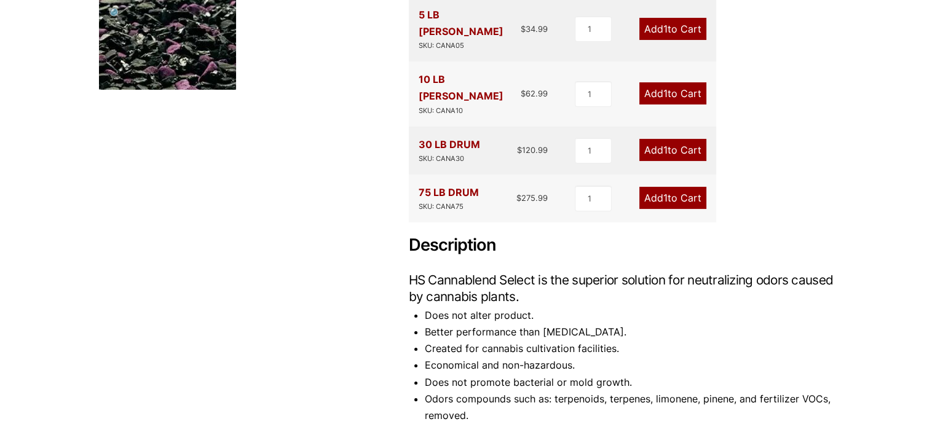
click at [511, 424] on li "Maintain your compliance with the cannabis industry regulations." at bounding box center [631, 432] width 412 height 17
click at [512, 424] on li "Maintain your compliance with the cannabis industry regulations." at bounding box center [631, 432] width 412 height 17
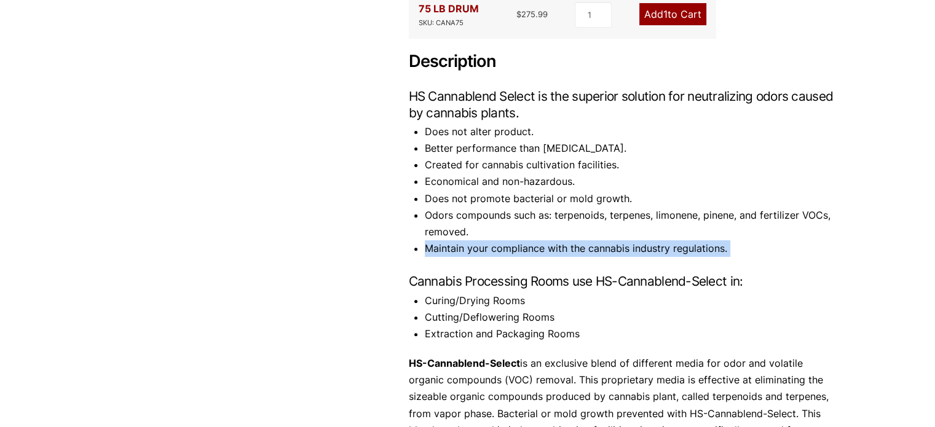
scroll to position [369, 0]
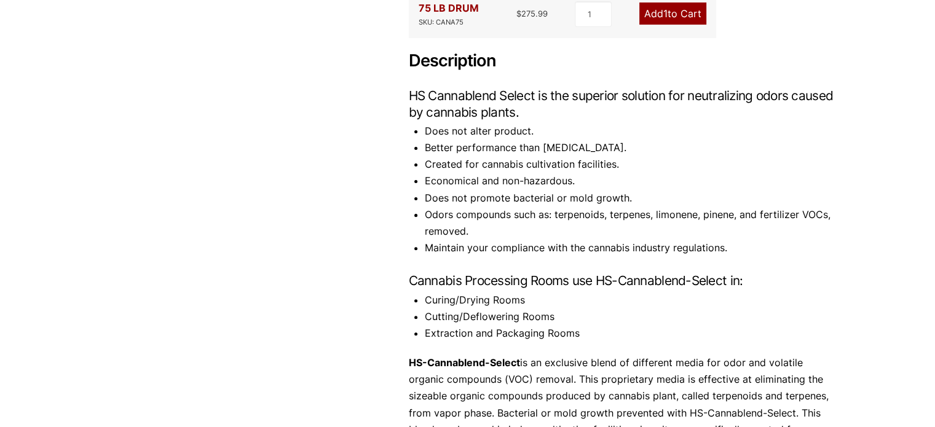
click at [510, 309] on li "Cutting/Deflowering Rooms" at bounding box center [631, 317] width 412 height 17
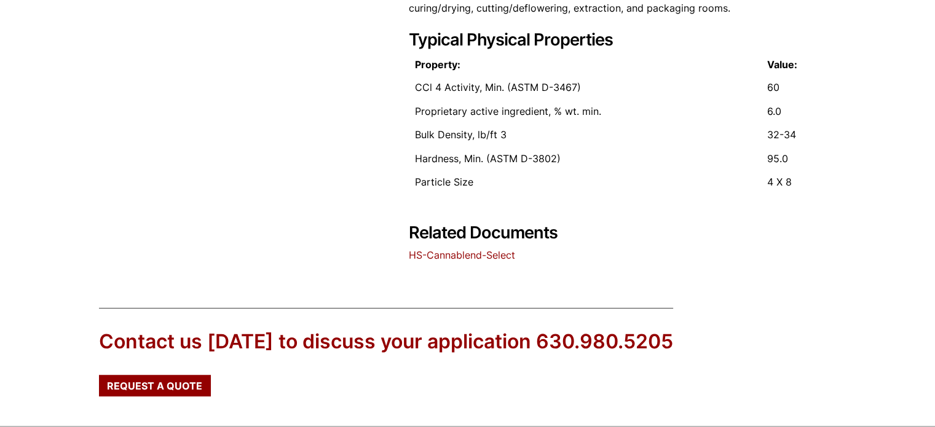
scroll to position [860, 0]
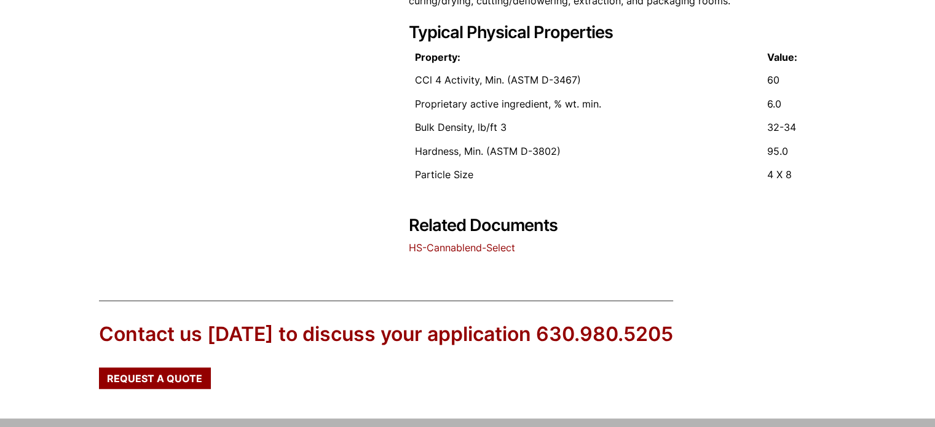
click at [489, 242] on link "HS-Cannablend-Select" at bounding box center [462, 248] width 106 height 12
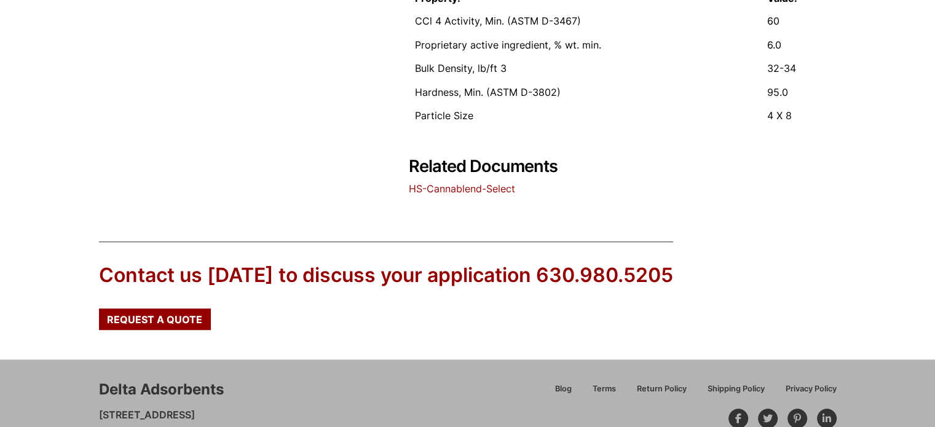
scroll to position [891, 0]
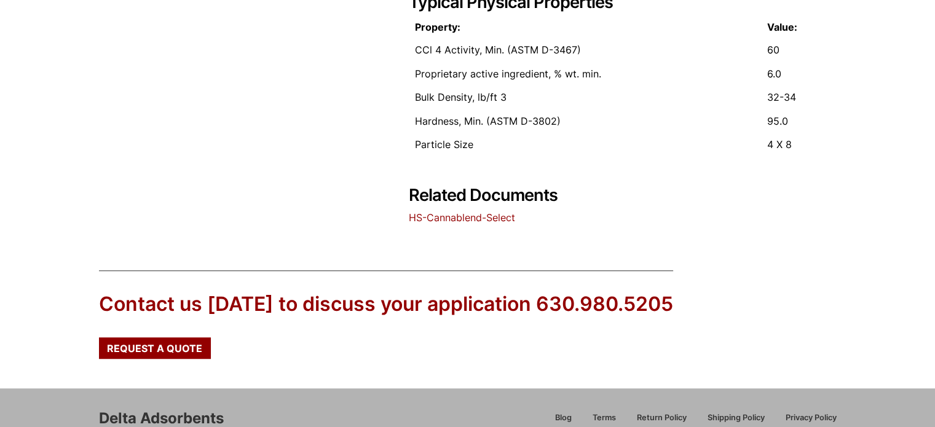
click at [482, 211] on link "HS-Cannablend-Select" at bounding box center [462, 217] width 106 height 12
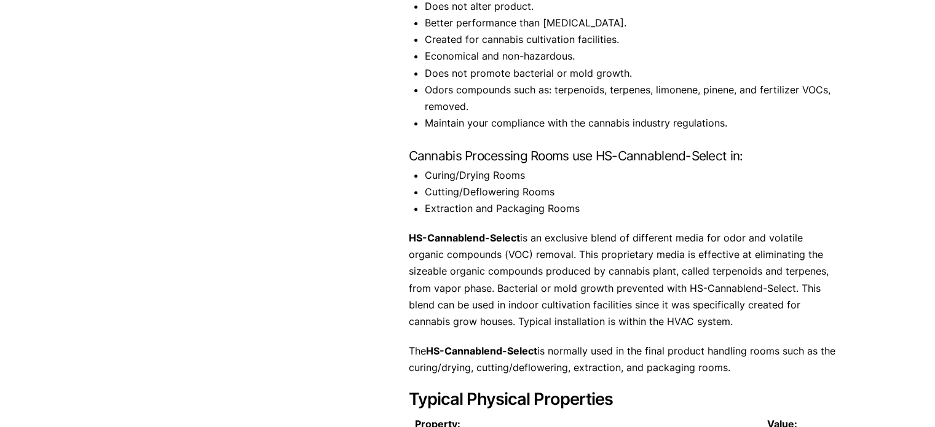
scroll to position [492, 0]
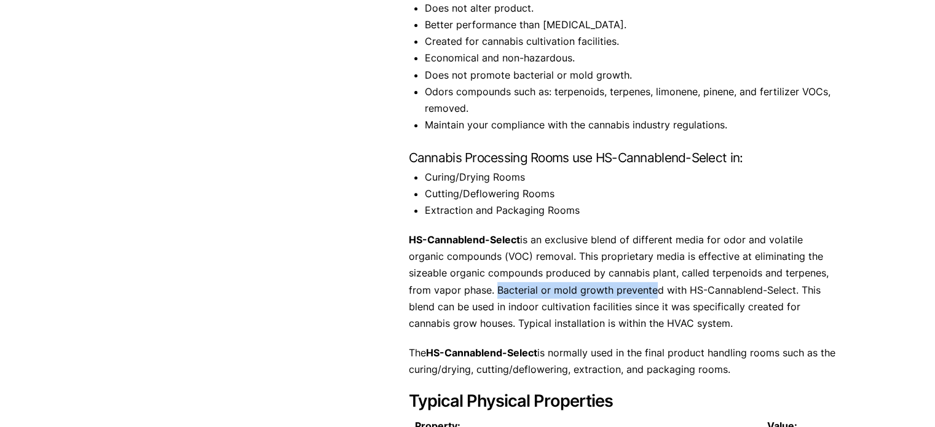
drag, startPoint x: 505, startPoint y: 258, endPoint x: 664, endPoint y: 262, distance: 159.2
click at [655, 262] on p "HS-Cannablend-Select is an exclusive blend of different media for odor and vola…" at bounding box center [623, 282] width 428 height 100
click at [671, 260] on p "HS-Cannablend-Select is an exclusive blend of different media for odor and vola…" at bounding box center [623, 282] width 428 height 100
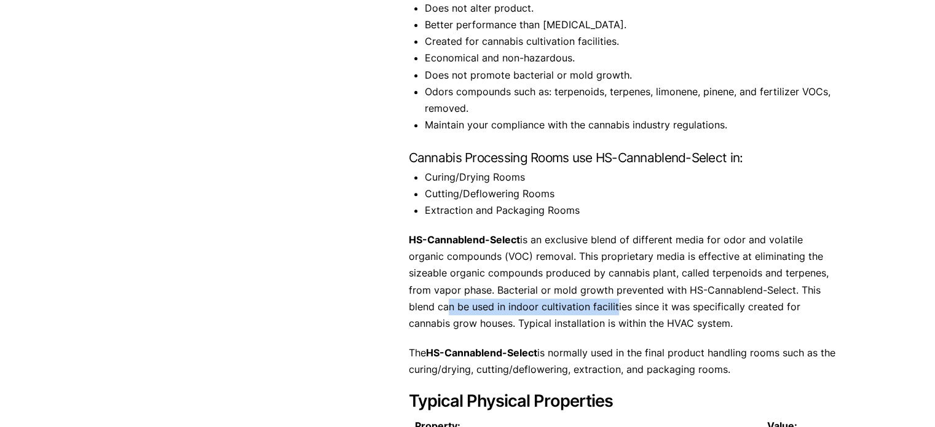
drag, startPoint x: 449, startPoint y: 275, endPoint x: 644, endPoint y: 274, distance: 194.2
click at [627, 275] on p "HS-Cannablend-Select is an exclusive blend of different media for odor and vola…" at bounding box center [623, 282] width 428 height 100
click at [644, 274] on p "HS-Cannablend-Select is an exclusive blend of different media for odor and vola…" at bounding box center [623, 282] width 428 height 100
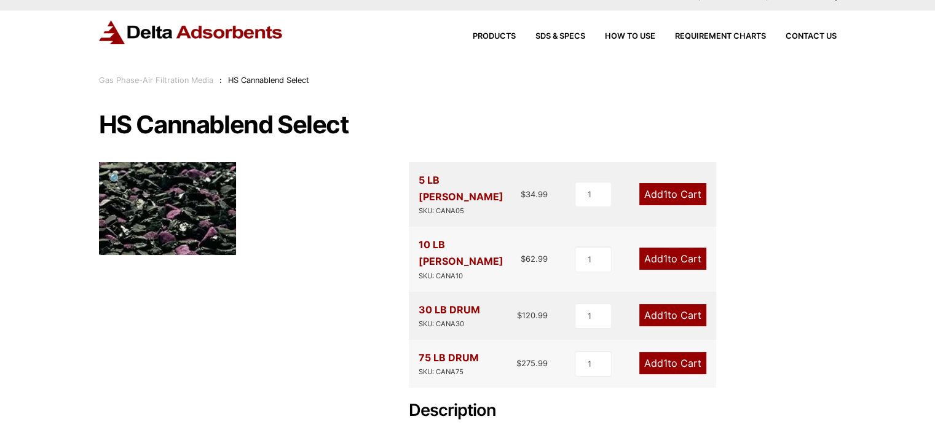
scroll to position [0, 0]
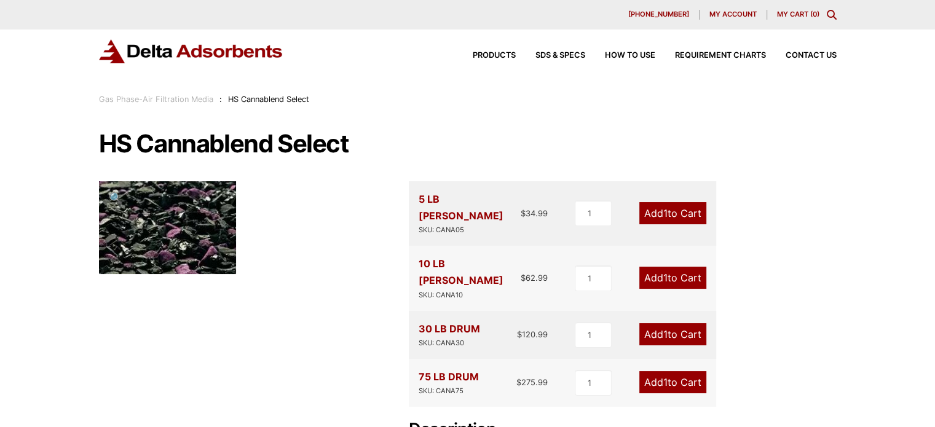
click at [164, 243] on img at bounding box center [167, 227] width 137 height 93
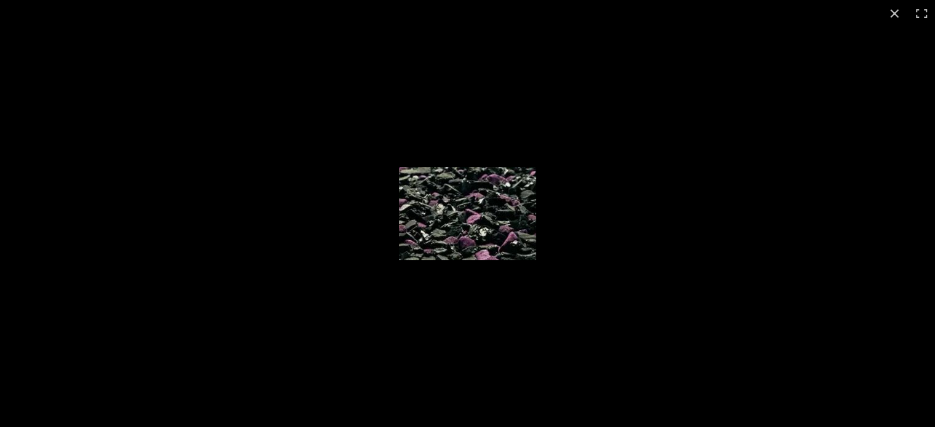
click at [288, 227] on div at bounding box center [467, 213] width 935 height 427
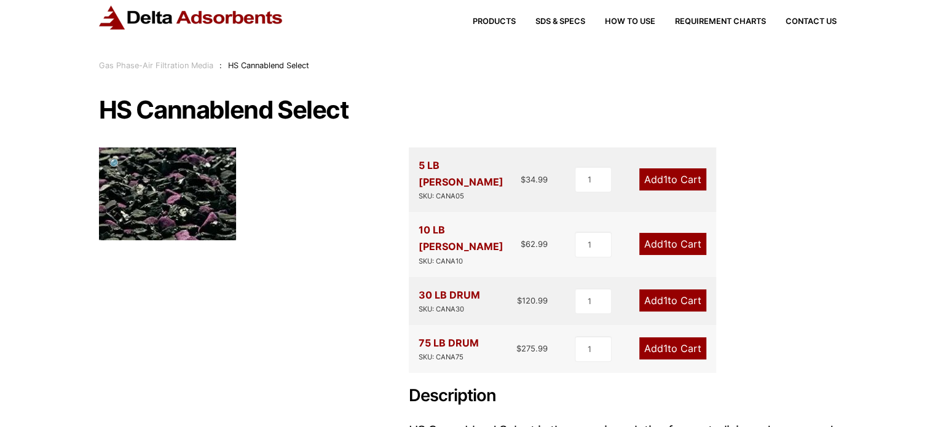
scroll to position [61, 0]
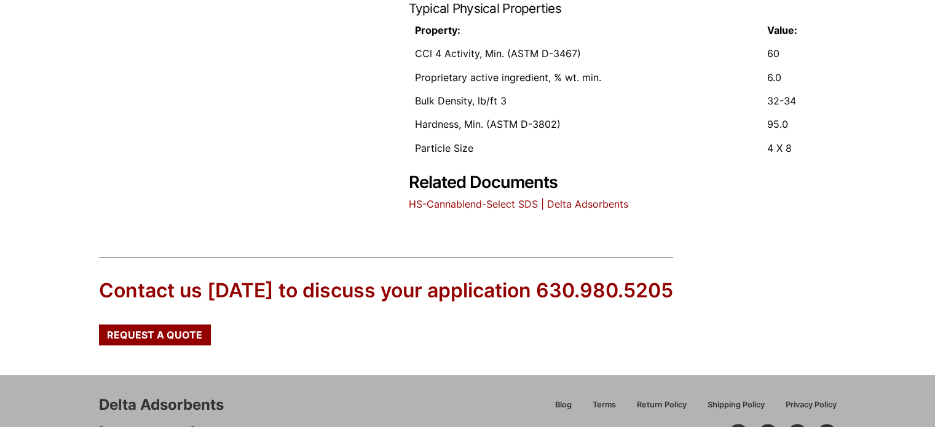
scroll to position [860, 0]
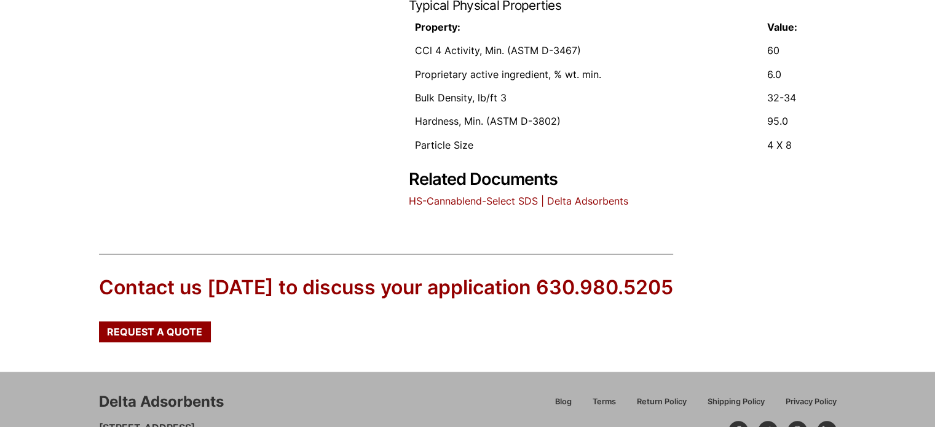
click at [565, 202] on link "HS-Cannablend-Select SDS | Delta Adsorbents" at bounding box center [518, 201] width 219 height 12
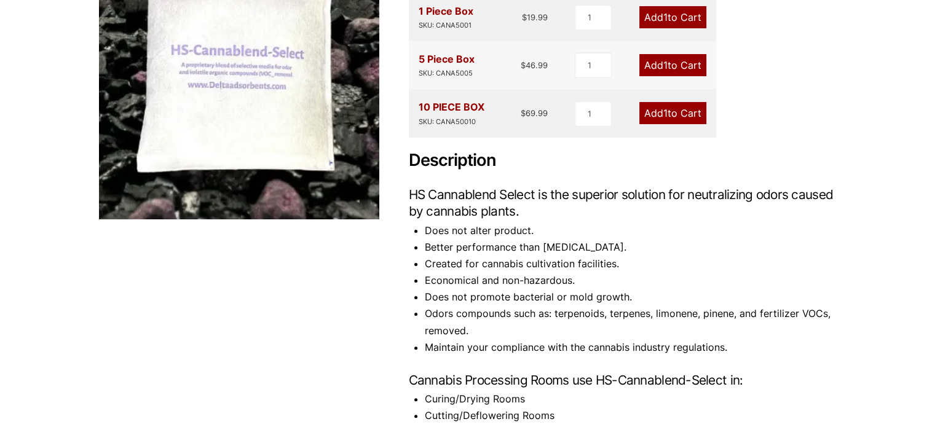
scroll to position [246, 0]
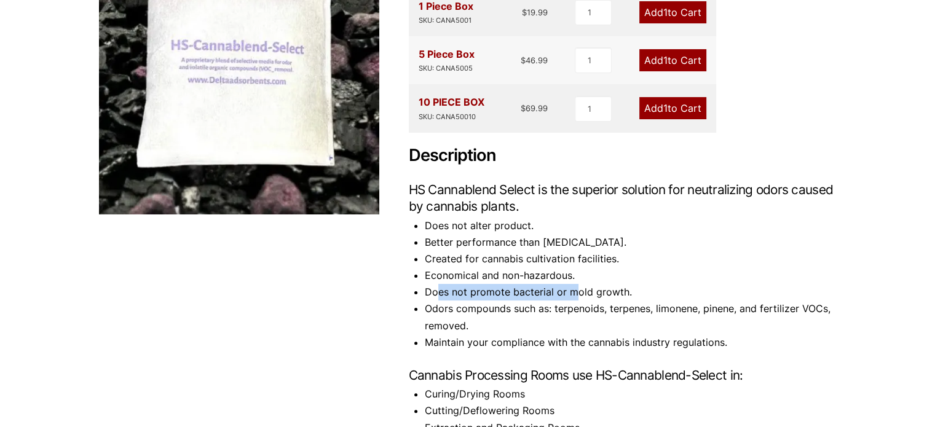
drag, startPoint x: 440, startPoint y: 297, endPoint x: 596, endPoint y: 288, distance: 156.4
click at [584, 288] on li "Does not promote bacterial or mold growth." at bounding box center [631, 292] width 412 height 17
click at [603, 292] on li "Does not promote bacterial or mold growth." at bounding box center [631, 292] width 412 height 17
click at [480, 305] on li "Odors compounds such as: terpenoids, terpenes, limonene, pinene, and fertilizer…" at bounding box center [631, 317] width 412 height 33
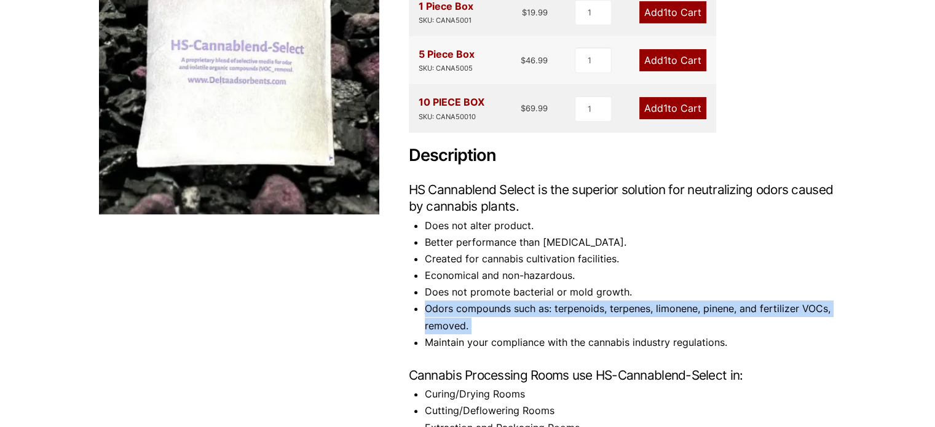
click at [480, 305] on li "Odors compounds such as: terpenoids, terpenes, limonene, pinene, and fertilizer…" at bounding box center [631, 317] width 412 height 33
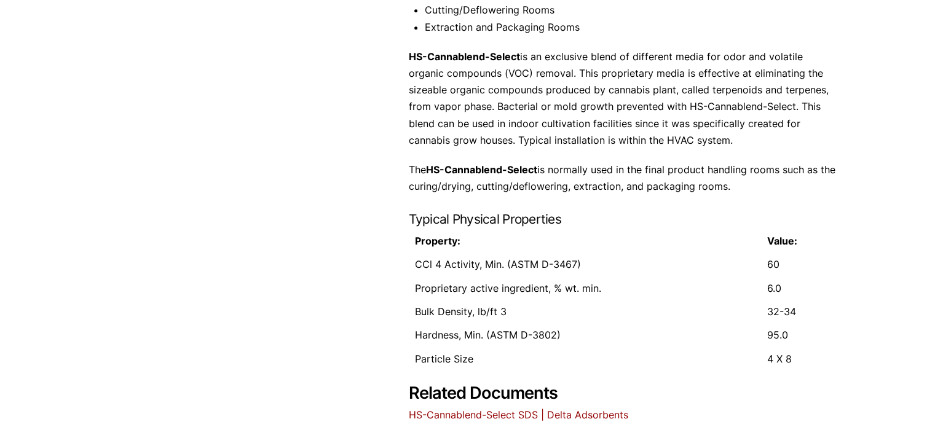
scroll to position [676, 0]
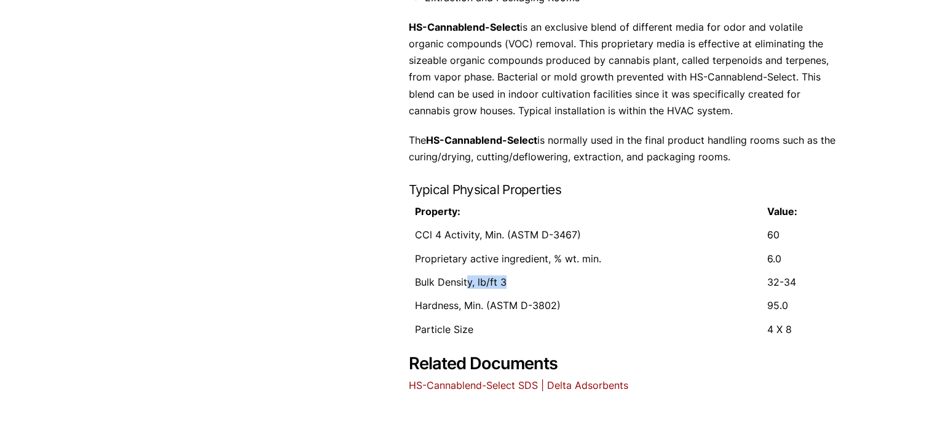
drag, startPoint x: 468, startPoint y: 281, endPoint x: 526, endPoint y: 280, distance: 58.4
click at [526, 280] on td "Bulk Density, lb/ft 3" at bounding box center [585, 281] width 352 height 23
click at [546, 280] on td "Bulk Density, lb/ft 3" at bounding box center [585, 281] width 352 height 23
drag, startPoint x: 485, startPoint y: 284, endPoint x: 501, endPoint y: 282, distance: 16.2
click at [499, 282] on td "Bulk Density, lb/ft 3" at bounding box center [585, 281] width 352 height 23
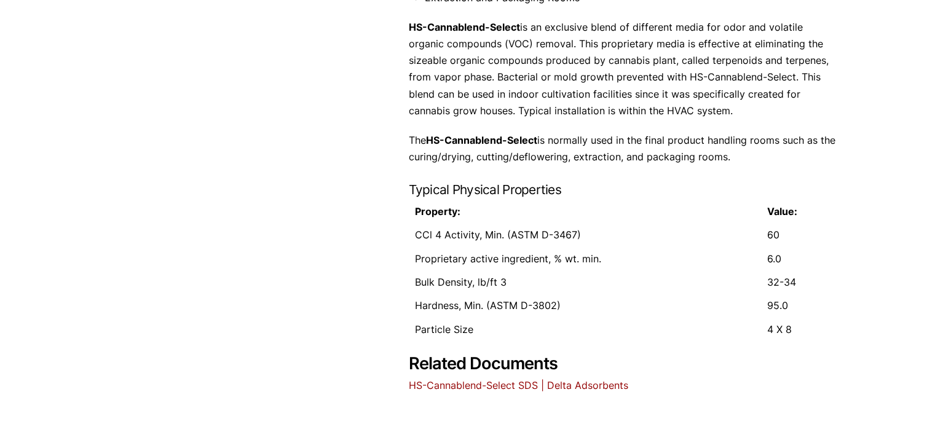
click at [520, 281] on td "Bulk Density, lb/ft 3" at bounding box center [585, 281] width 352 height 23
drag, startPoint x: 762, startPoint y: 288, endPoint x: 798, endPoint y: 286, distance: 36.3
click at [793, 287] on td "32-34" at bounding box center [799, 281] width 76 height 23
click at [798, 286] on td "32-34" at bounding box center [799, 281] width 76 height 23
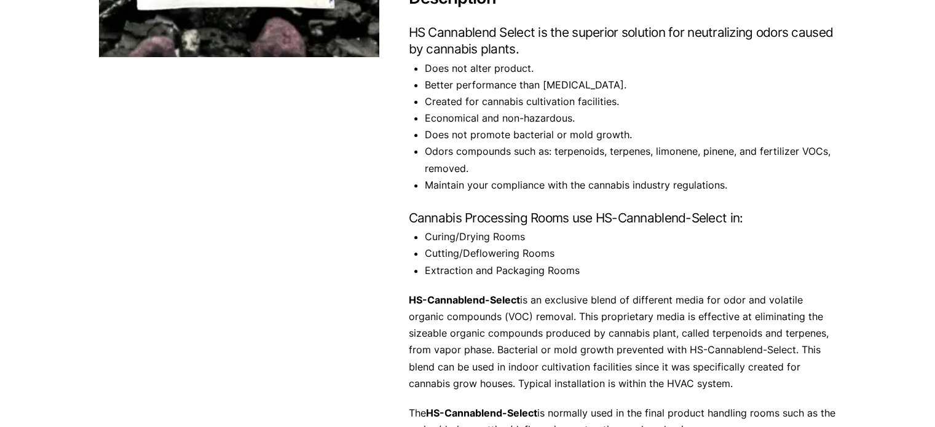
scroll to position [492, 0]
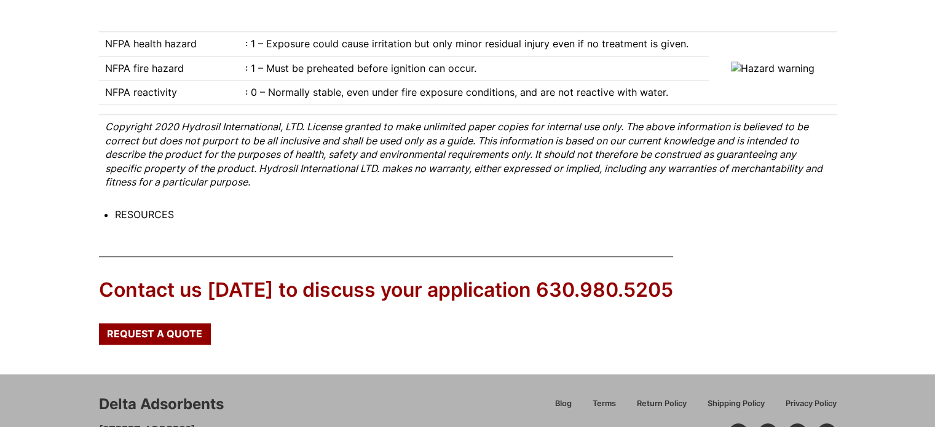
scroll to position [6062, 0]
